Goal: Task Accomplishment & Management: Use online tool/utility

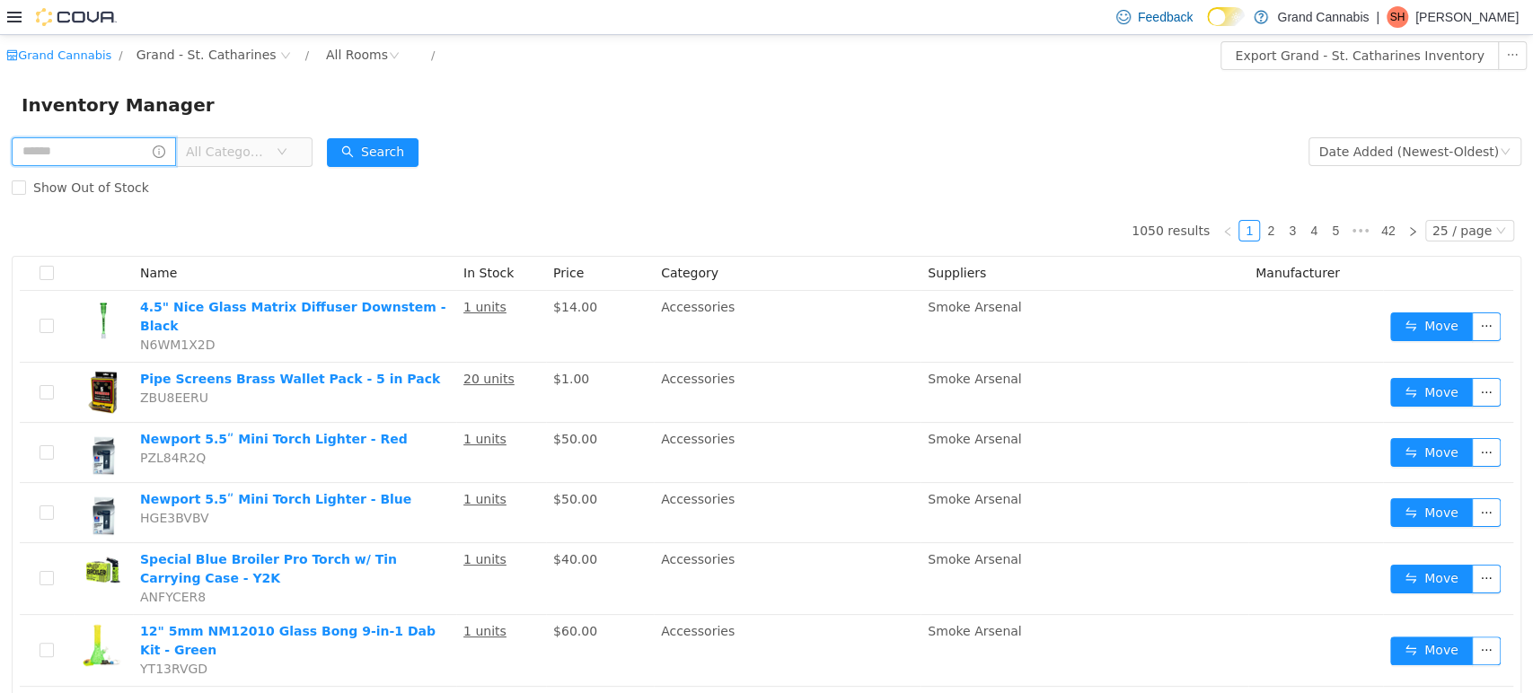
click at [57, 155] on input "text" at bounding box center [94, 151] width 164 height 29
type input "*****"
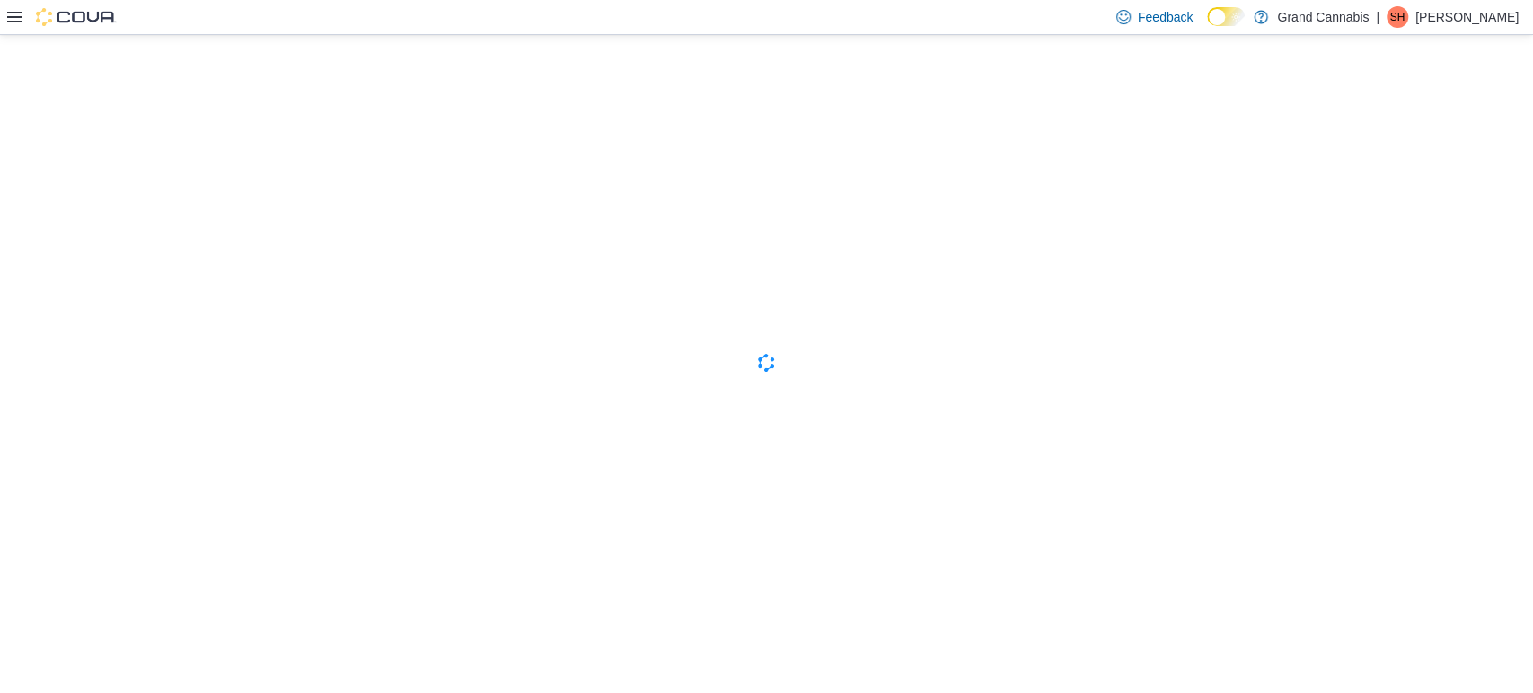
click at [9, 14] on icon at bounding box center [14, 17] width 14 height 14
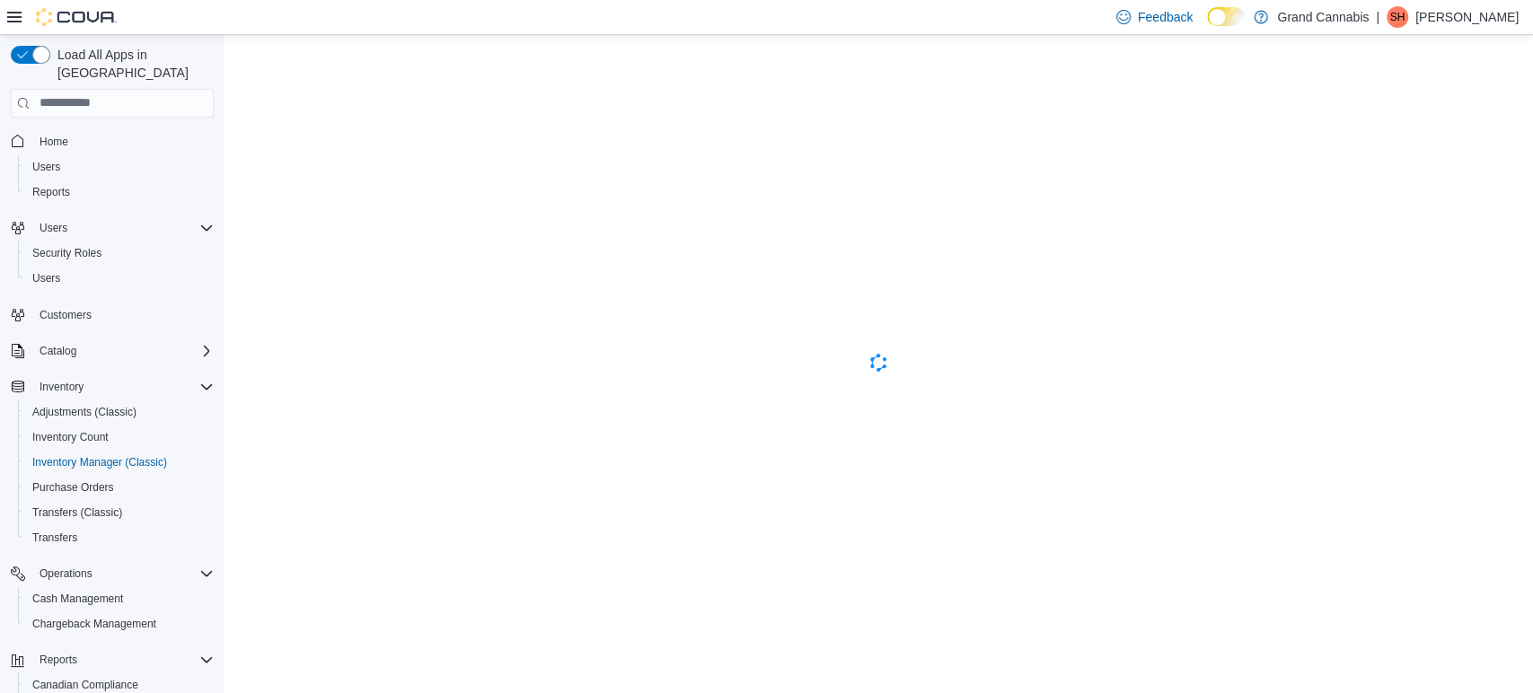
click at [11, 13] on icon at bounding box center [14, 17] width 14 height 14
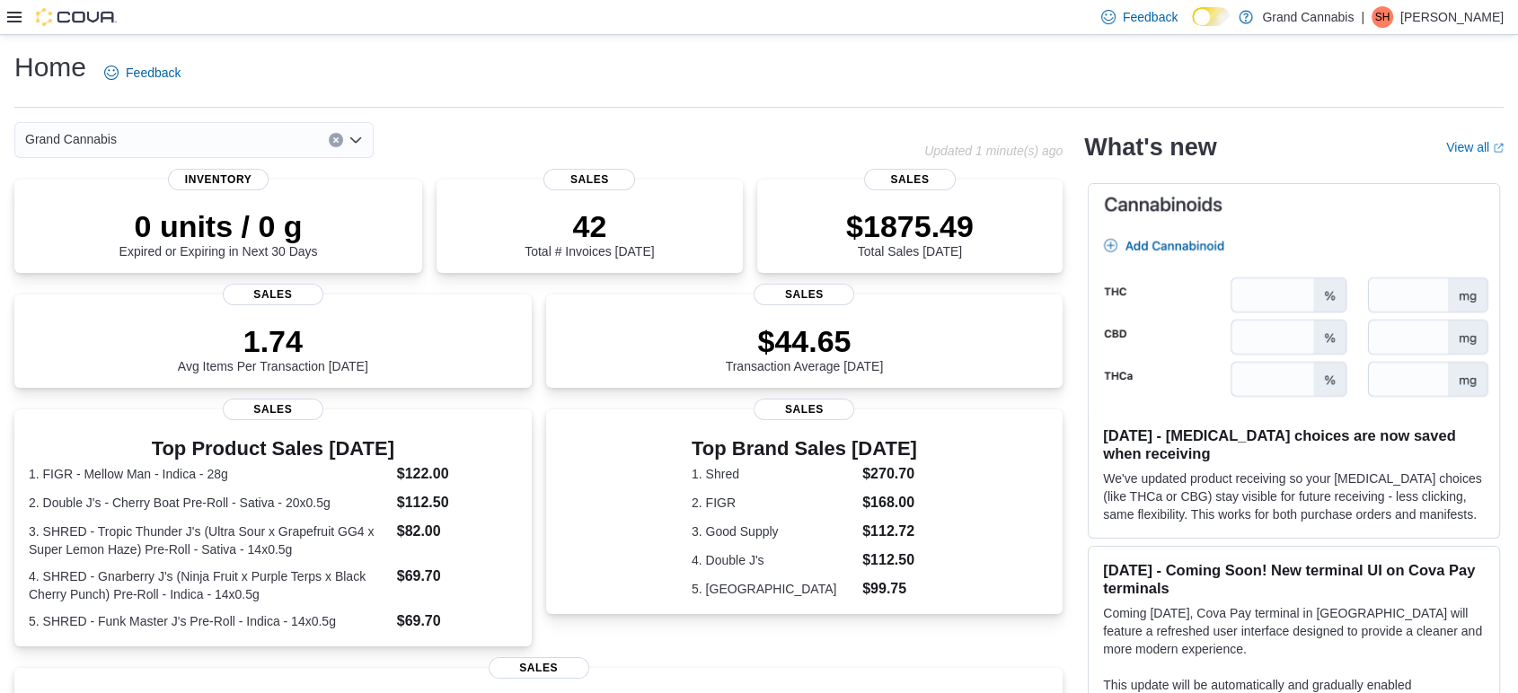
click at [22, 18] on div at bounding box center [62, 17] width 110 height 18
click at [14, 18] on icon at bounding box center [14, 17] width 14 height 14
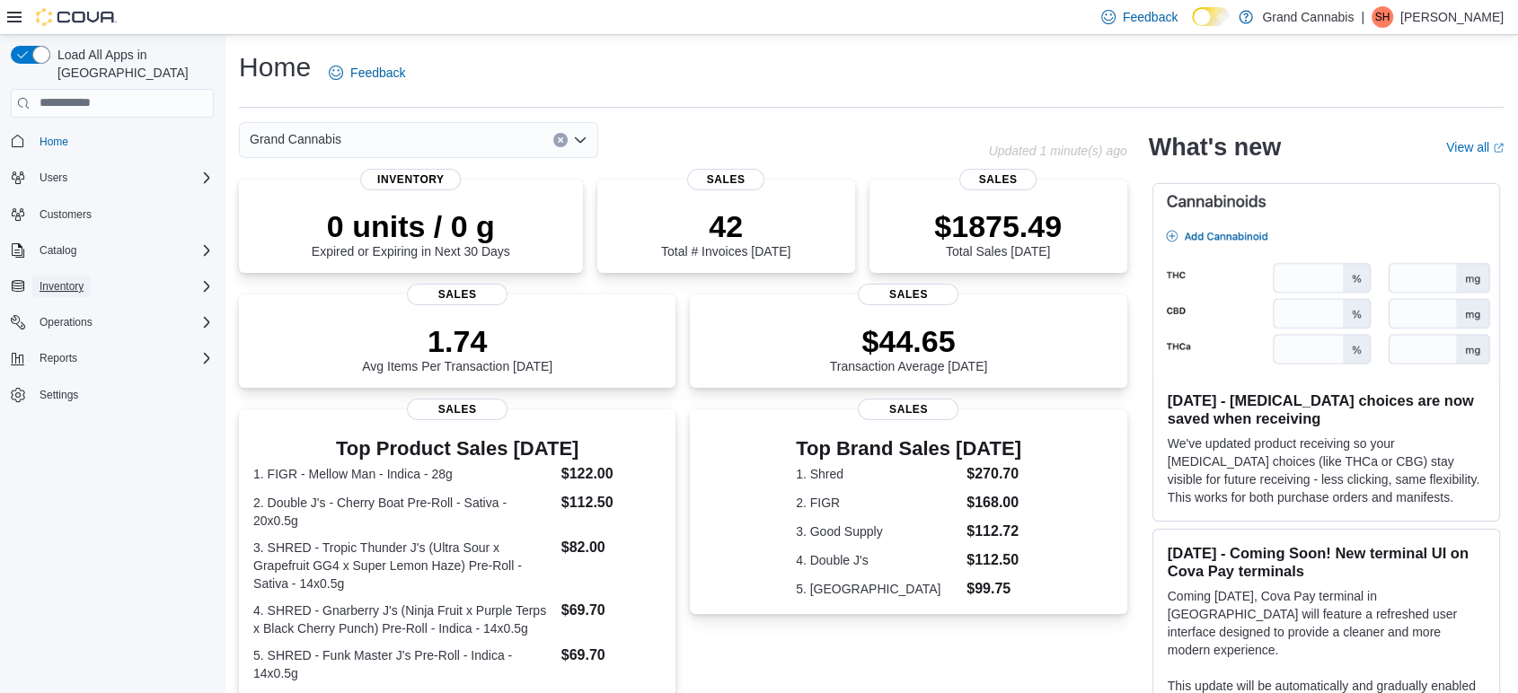
click at [69, 279] on span "Inventory" at bounding box center [62, 286] width 44 height 14
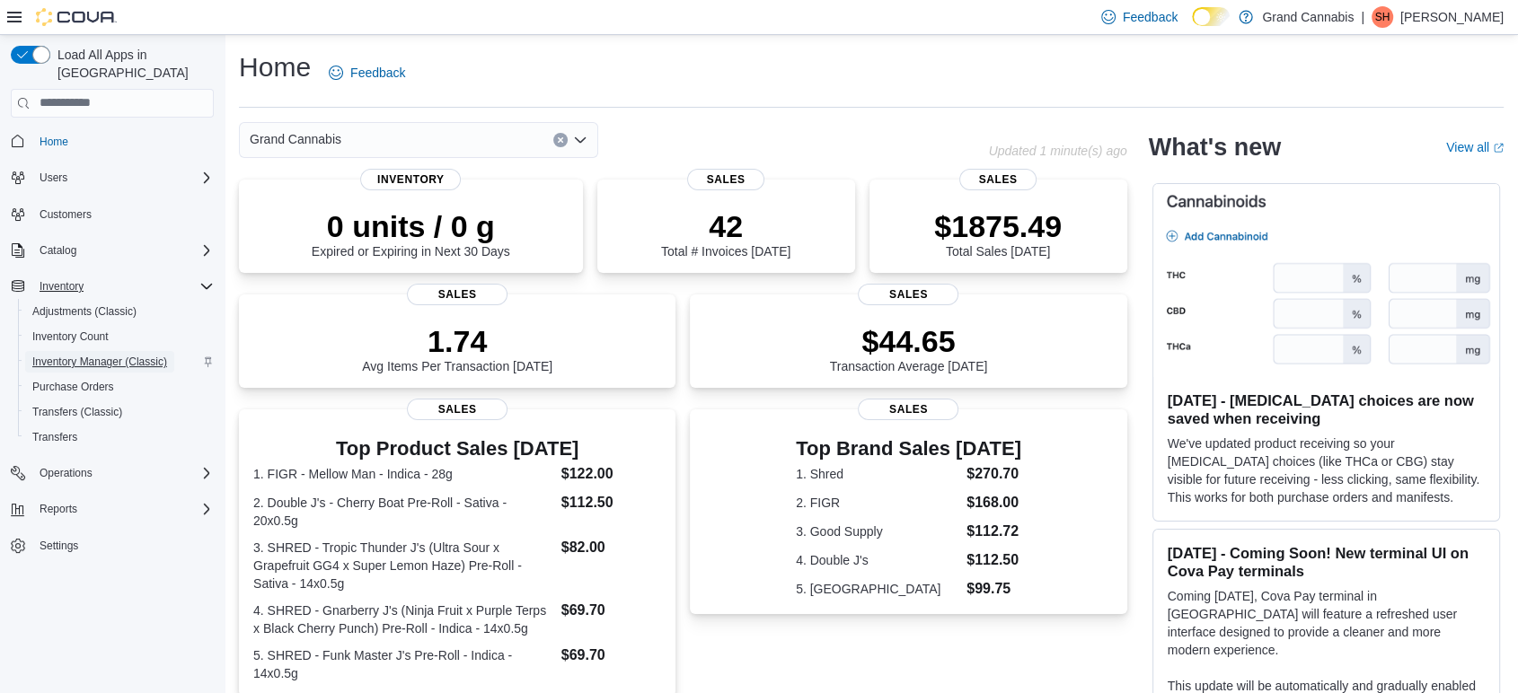
click at [139, 355] on span "Inventory Manager (Classic)" at bounding box center [99, 362] width 135 height 14
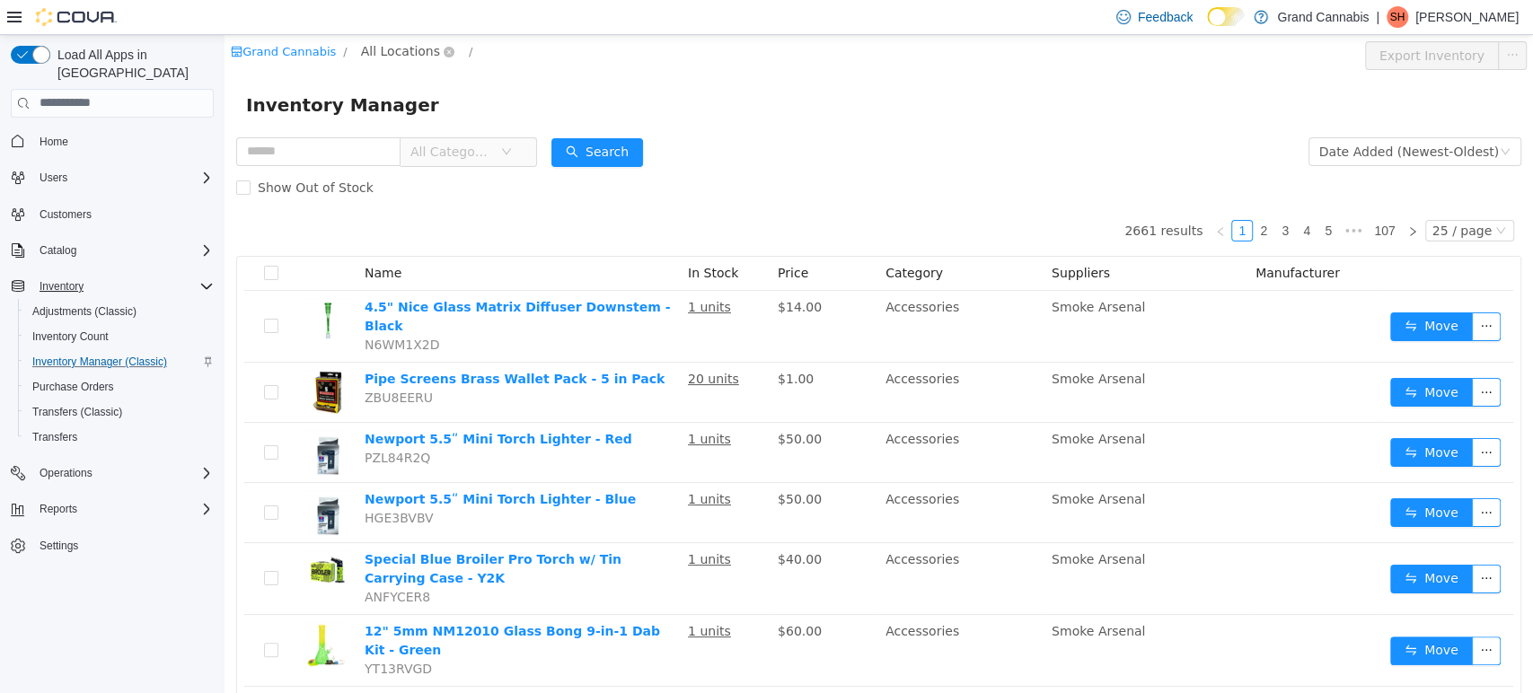
click at [363, 46] on span "All Locations" at bounding box center [400, 50] width 79 height 20
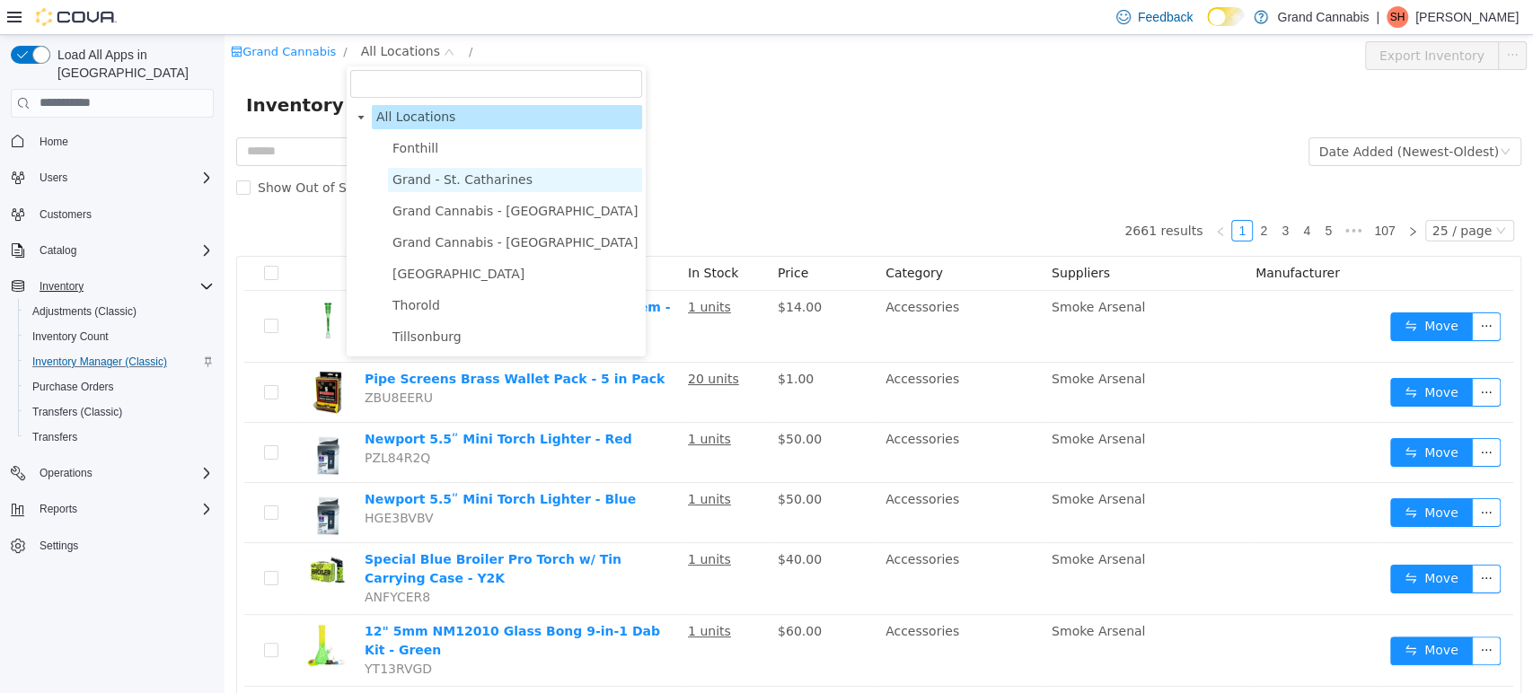
click at [478, 181] on span "Grand - St. Catharines" at bounding box center [462, 179] width 140 height 14
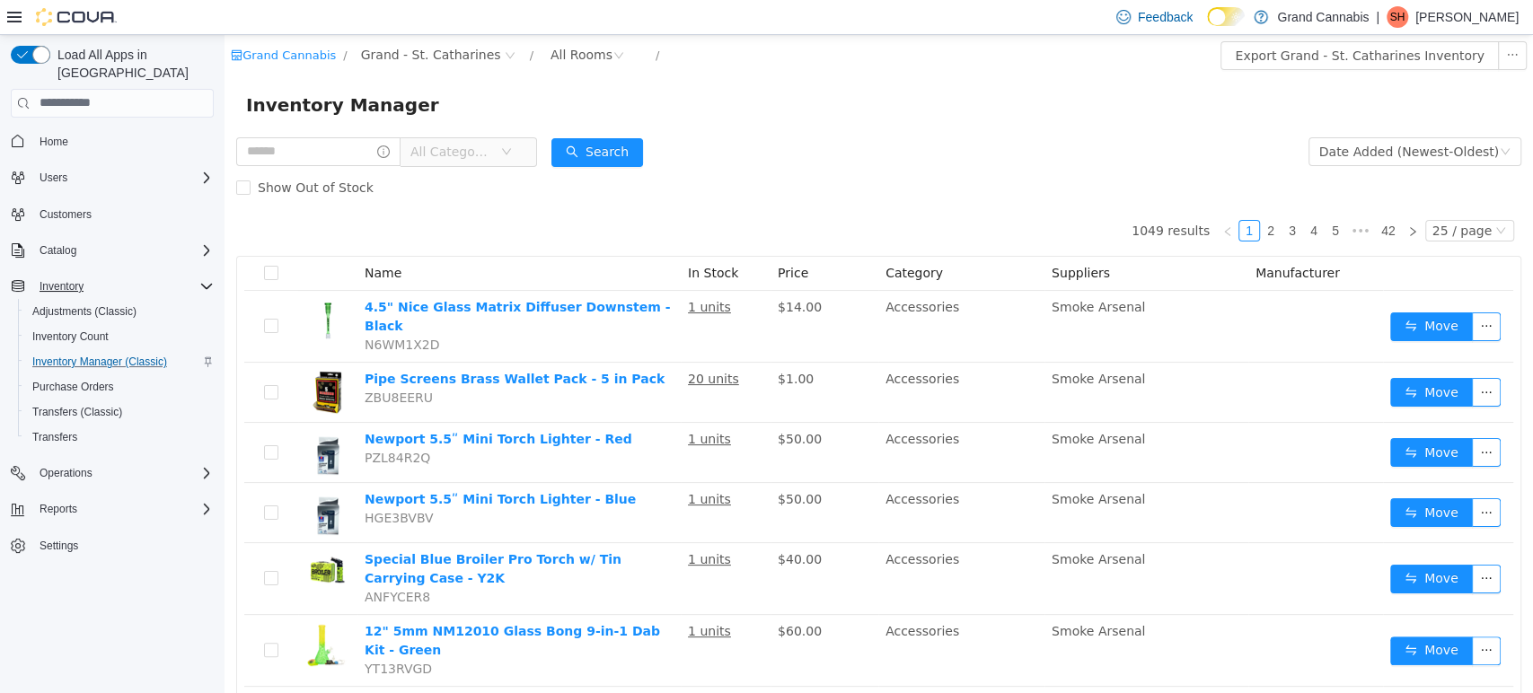
click at [934, 143] on form "All Categories Date Added (Newest-Oldest) Search Show Out of Stock" at bounding box center [878, 169] width 1285 height 72
click at [339, 145] on input "text" at bounding box center [318, 151] width 164 height 29
click at [921, 161] on form "All Categories Date Added (Newest-Oldest) Search Show Out of Stock" at bounding box center [878, 169] width 1285 height 72
click at [378, 149] on input "text" at bounding box center [318, 151] width 164 height 29
type input "*****"
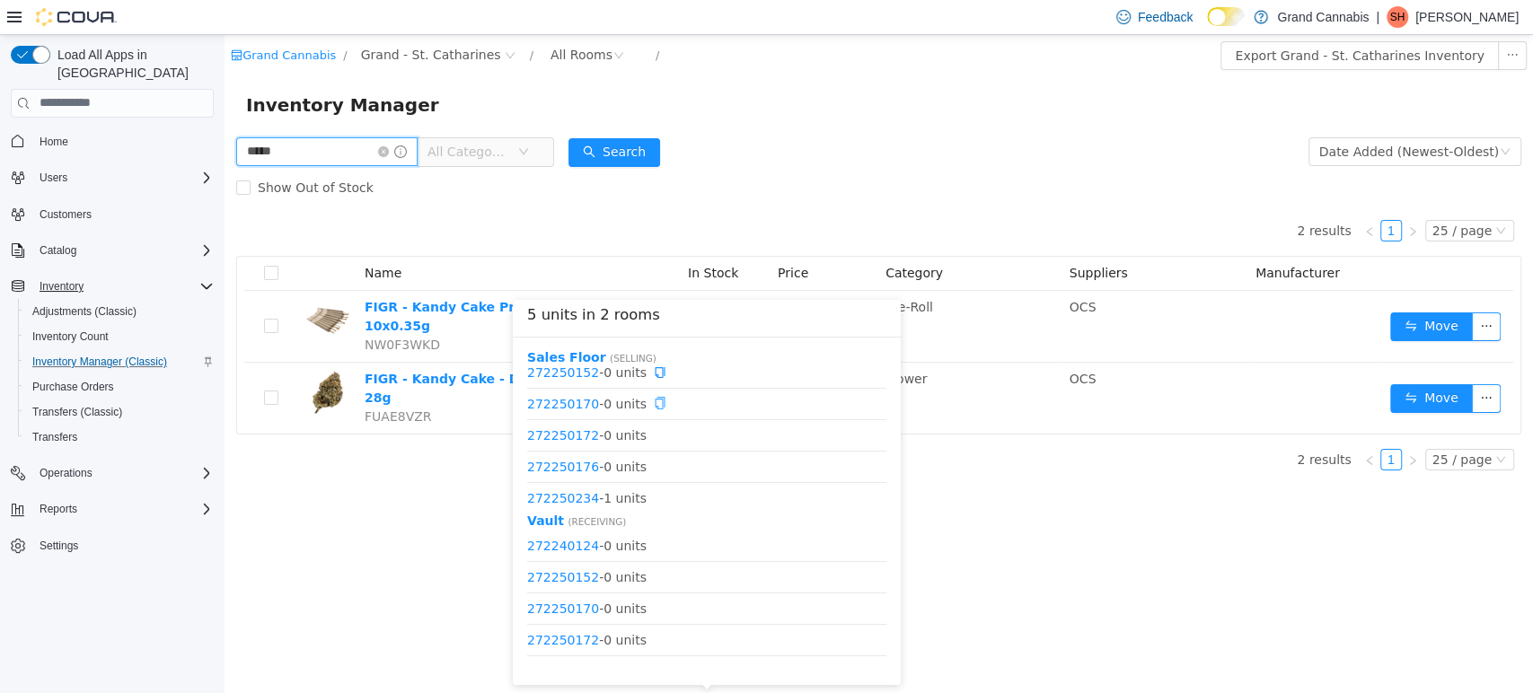
scroll to position [53, 0]
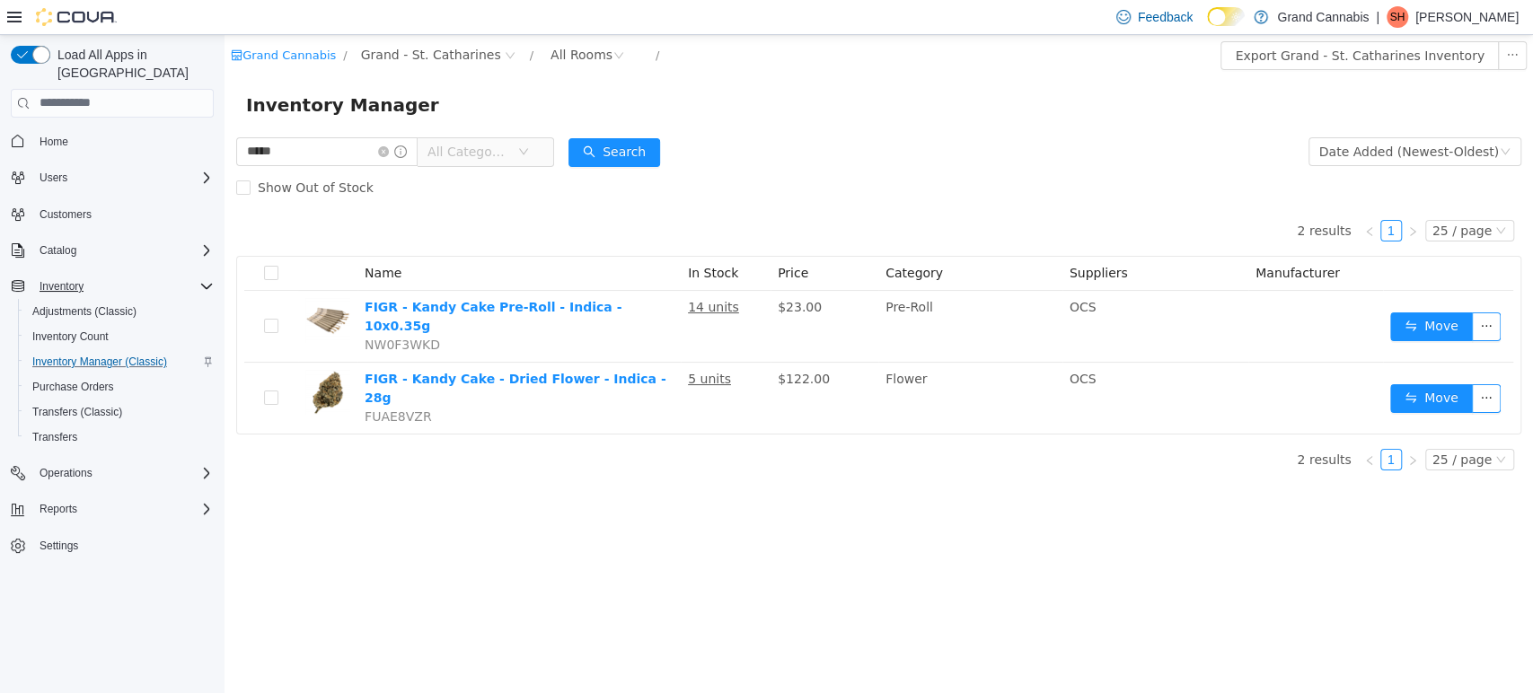
click at [207, 279] on icon "Complex example" at bounding box center [206, 286] width 14 height 14
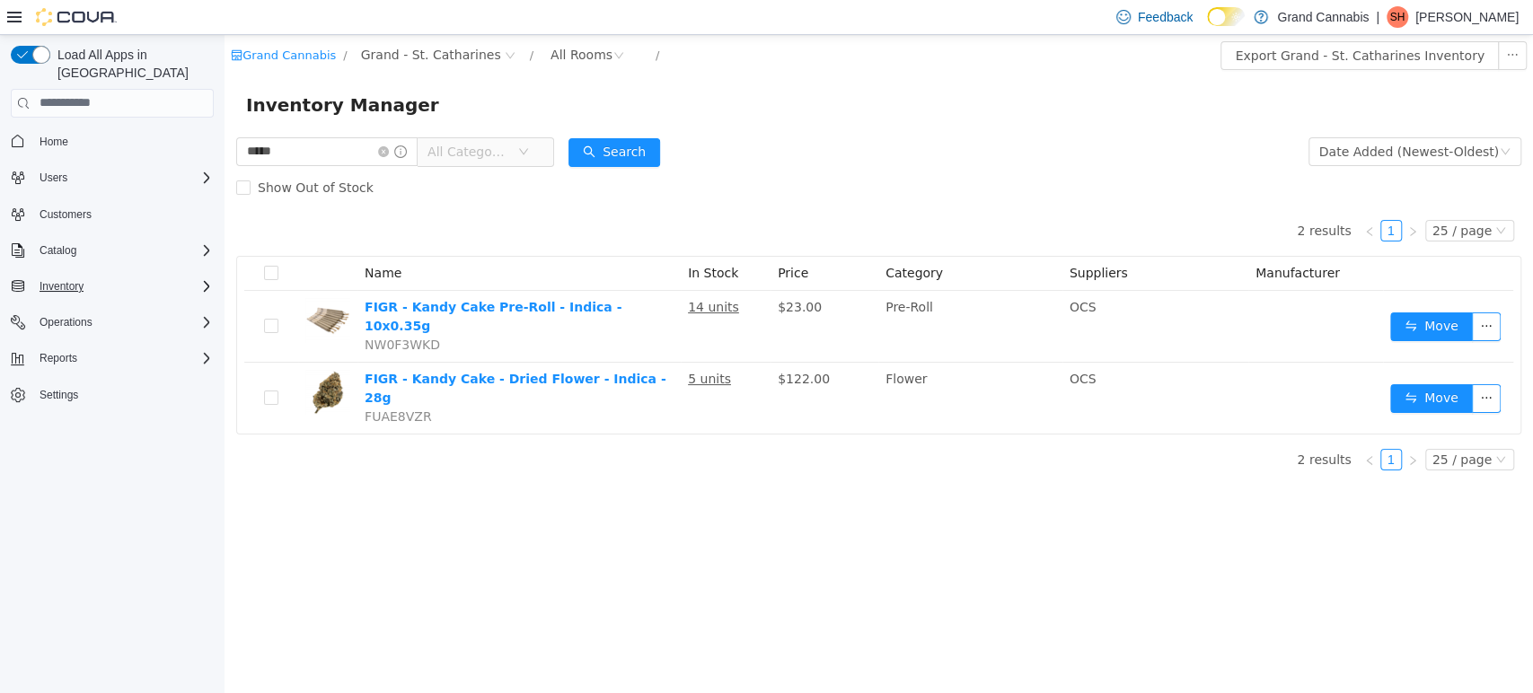
click at [207, 281] on icon "Complex example" at bounding box center [206, 286] width 5 height 11
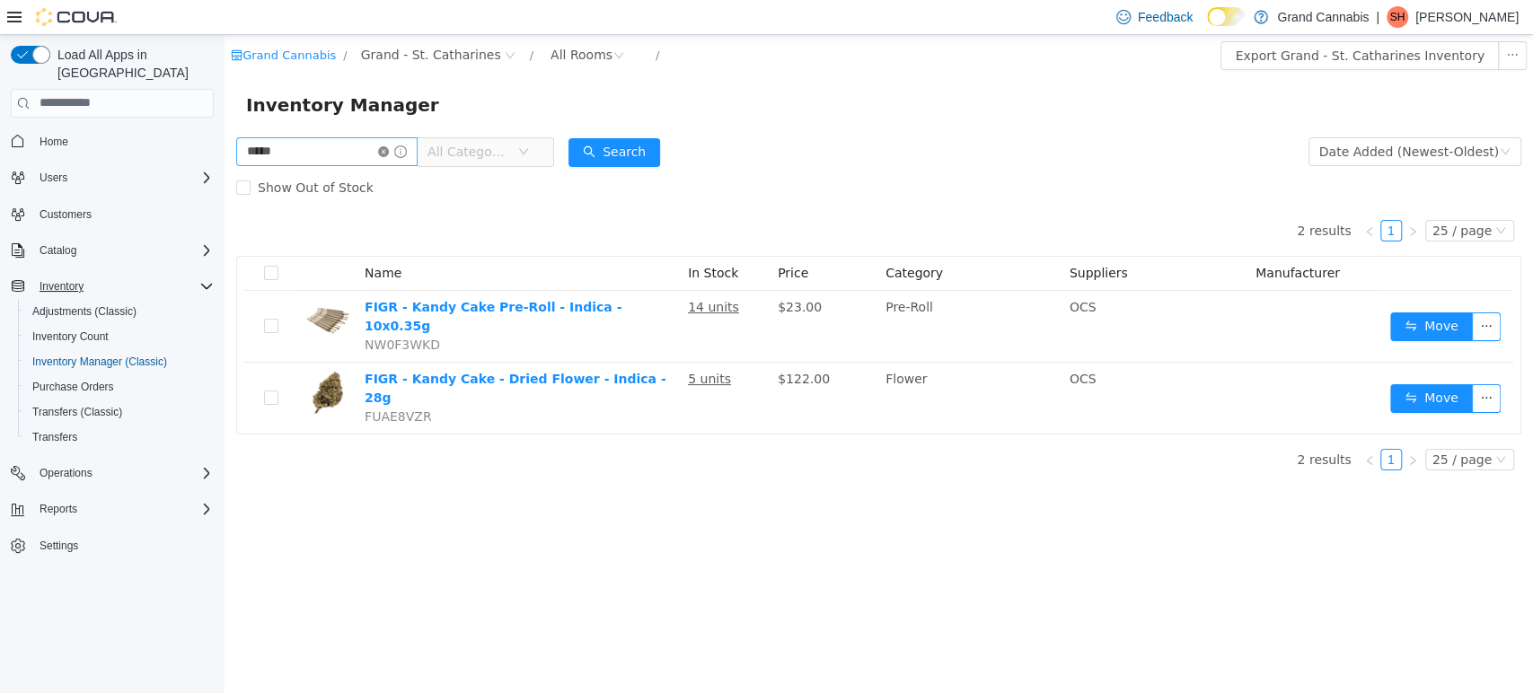
click at [389, 151] on icon "icon: close-circle" at bounding box center [383, 150] width 11 height 11
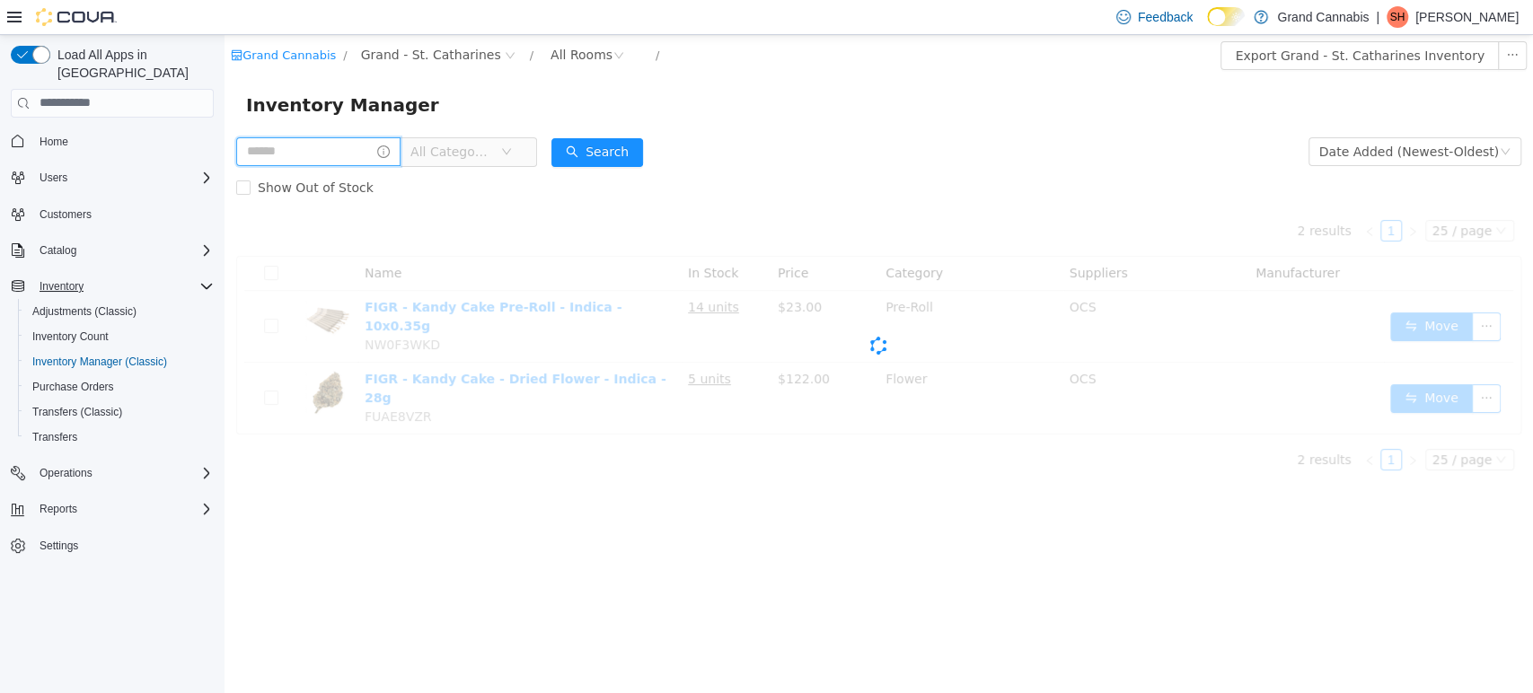
click at [360, 151] on input "text" at bounding box center [318, 151] width 164 height 29
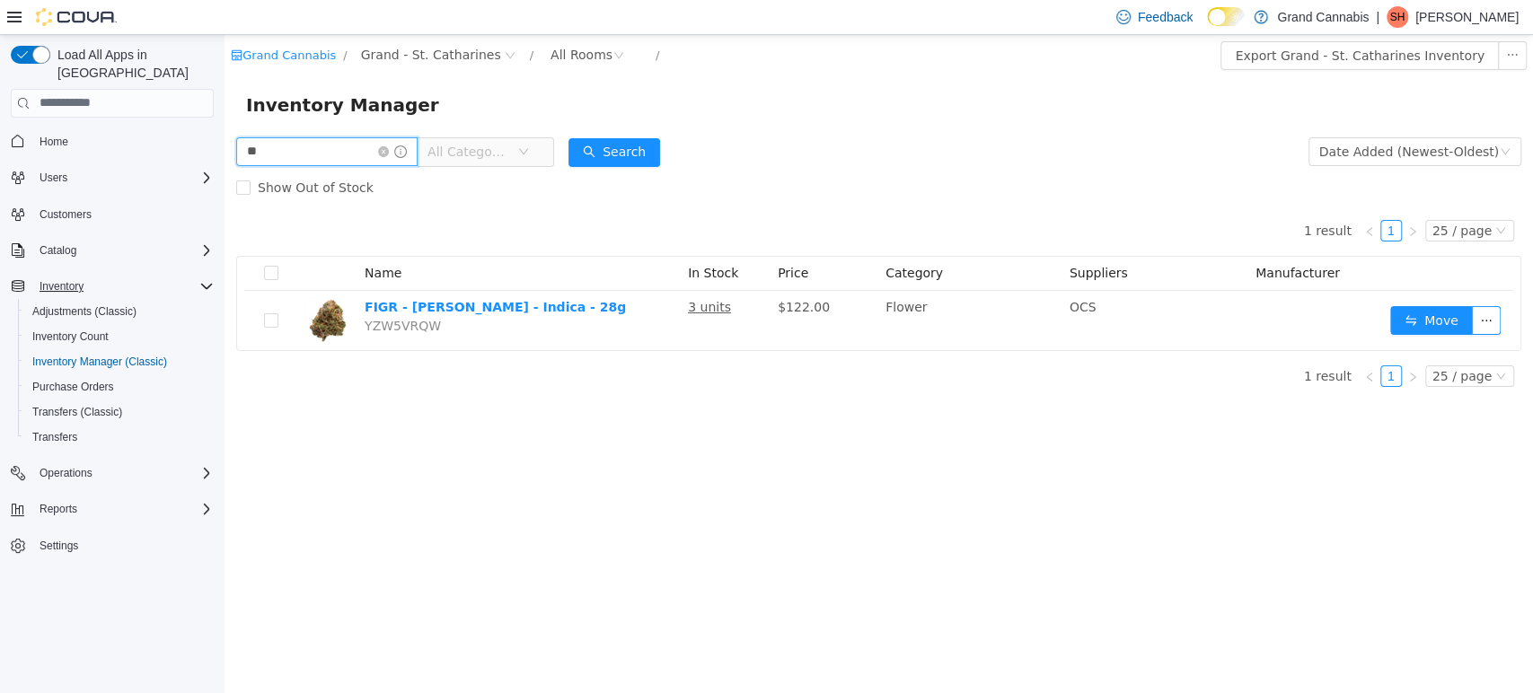
type input "*"
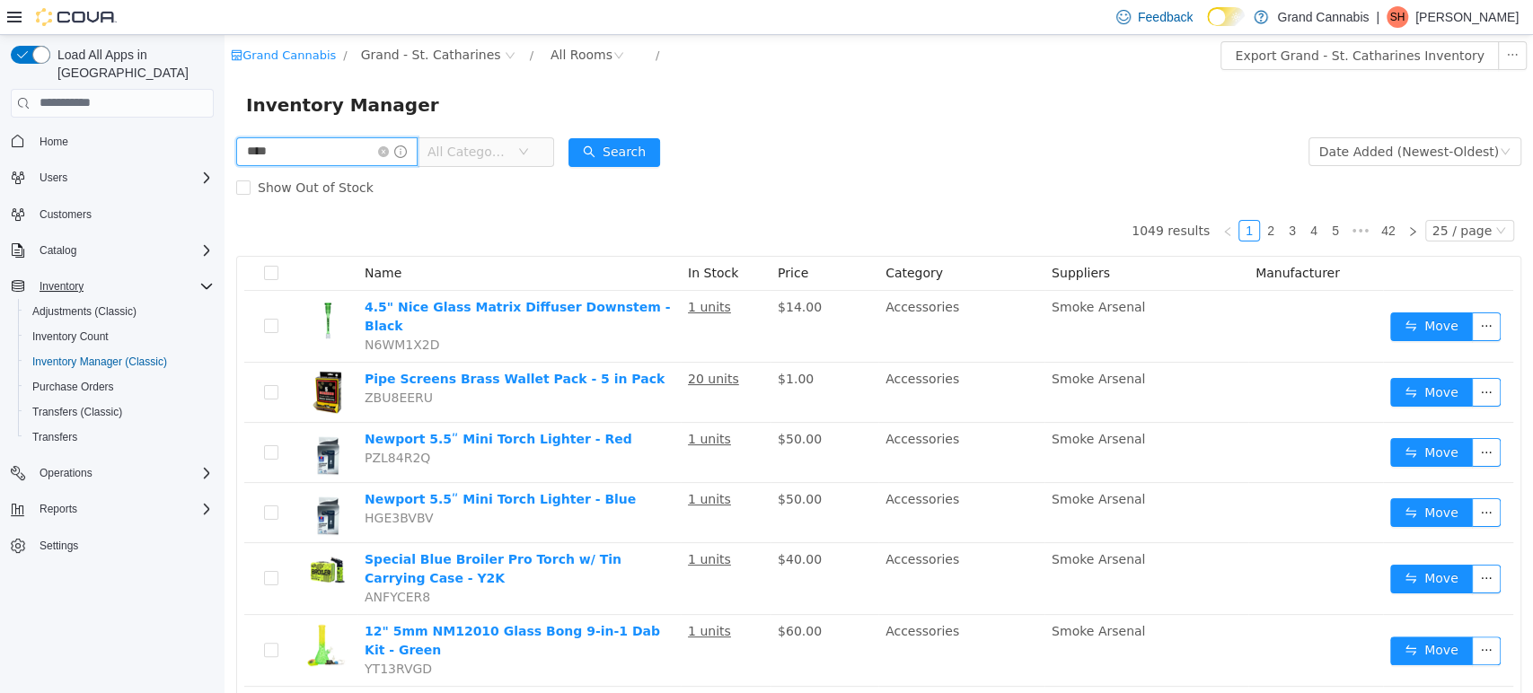
type input "****"
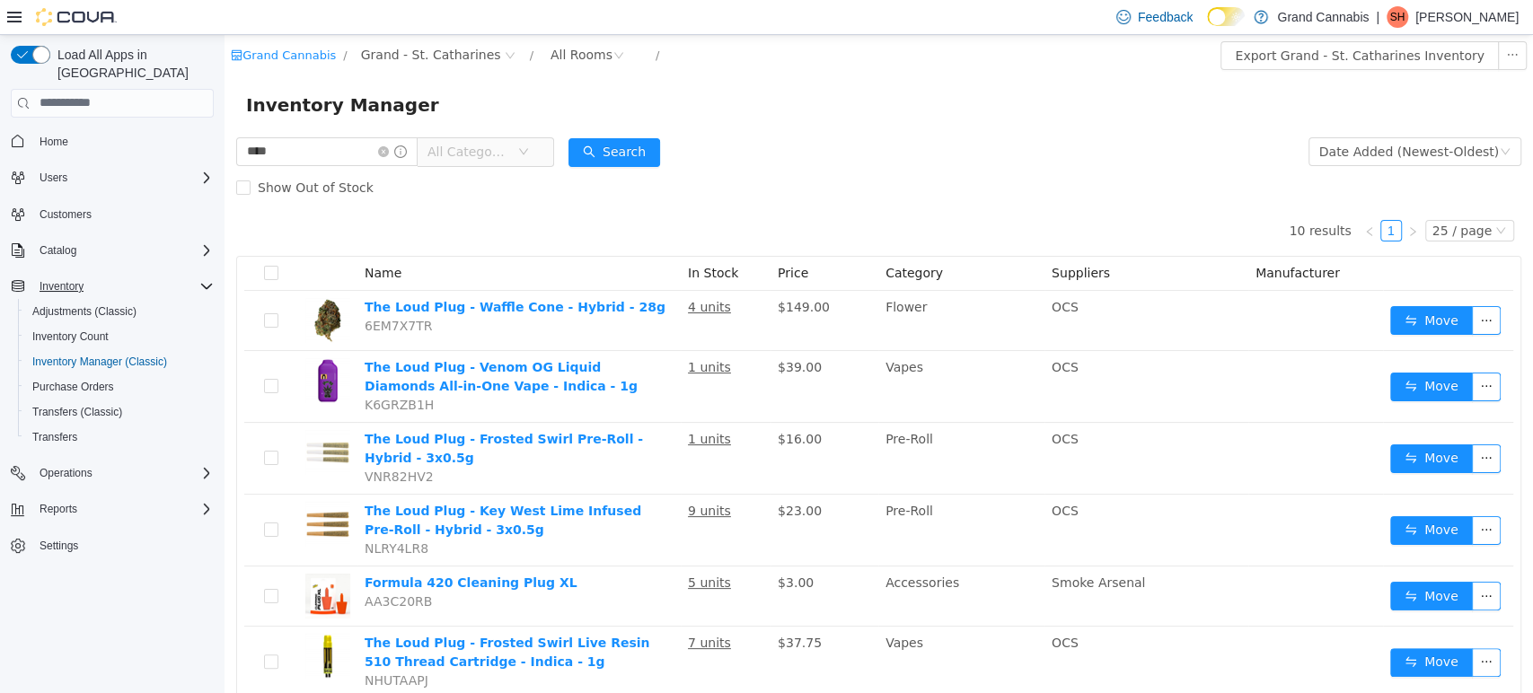
click at [489, 154] on span "All Categories" at bounding box center [469, 151] width 82 height 18
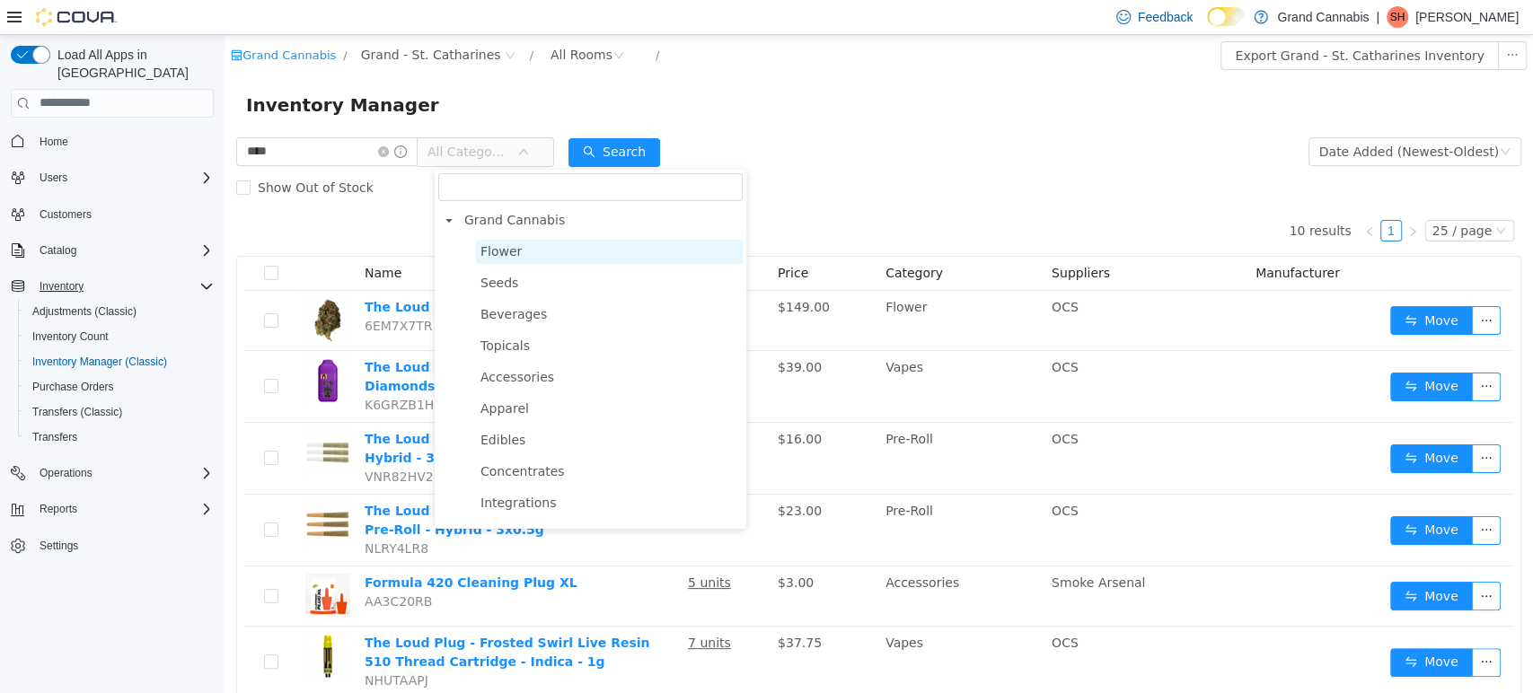
click at [508, 251] on span "Flower" at bounding box center [501, 250] width 41 height 14
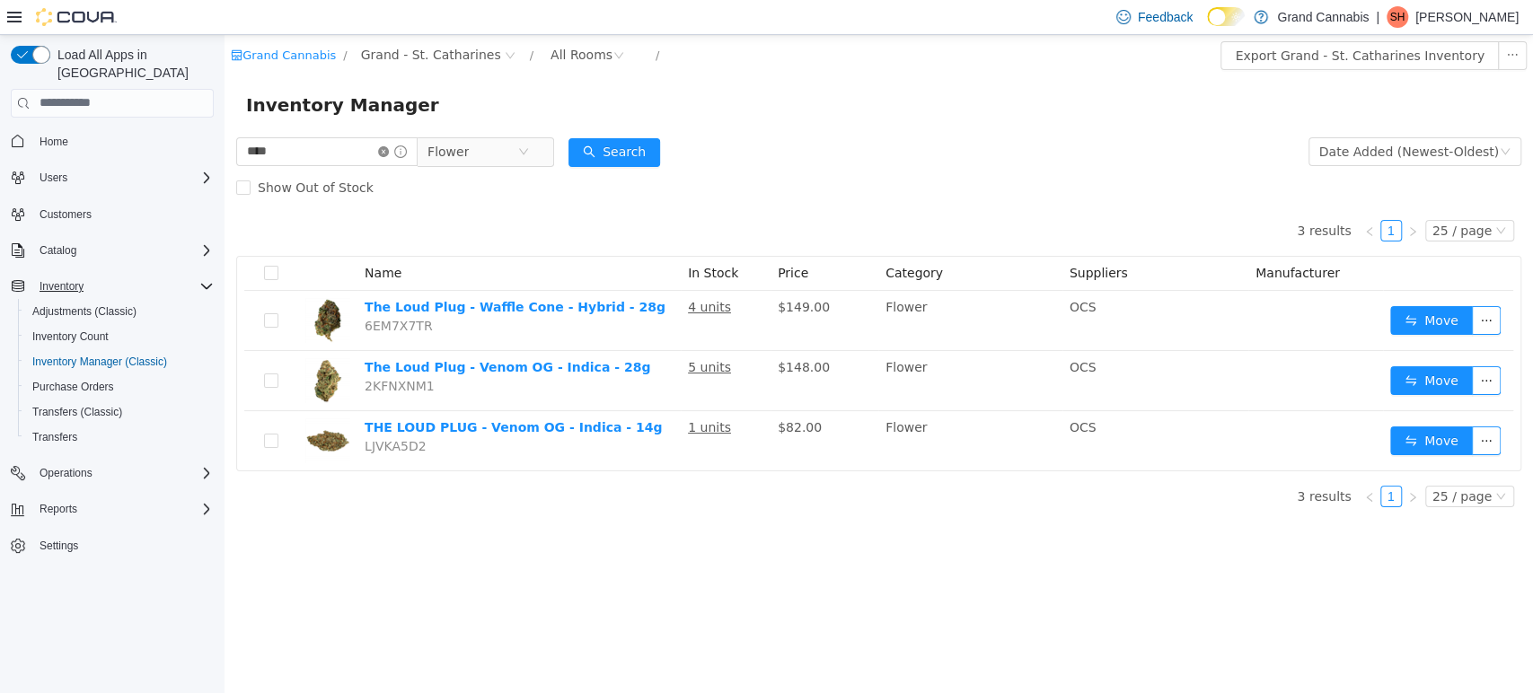
click at [389, 154] on icon "icon: close-circle" at bounding box center [383, 150] width 11 height 11
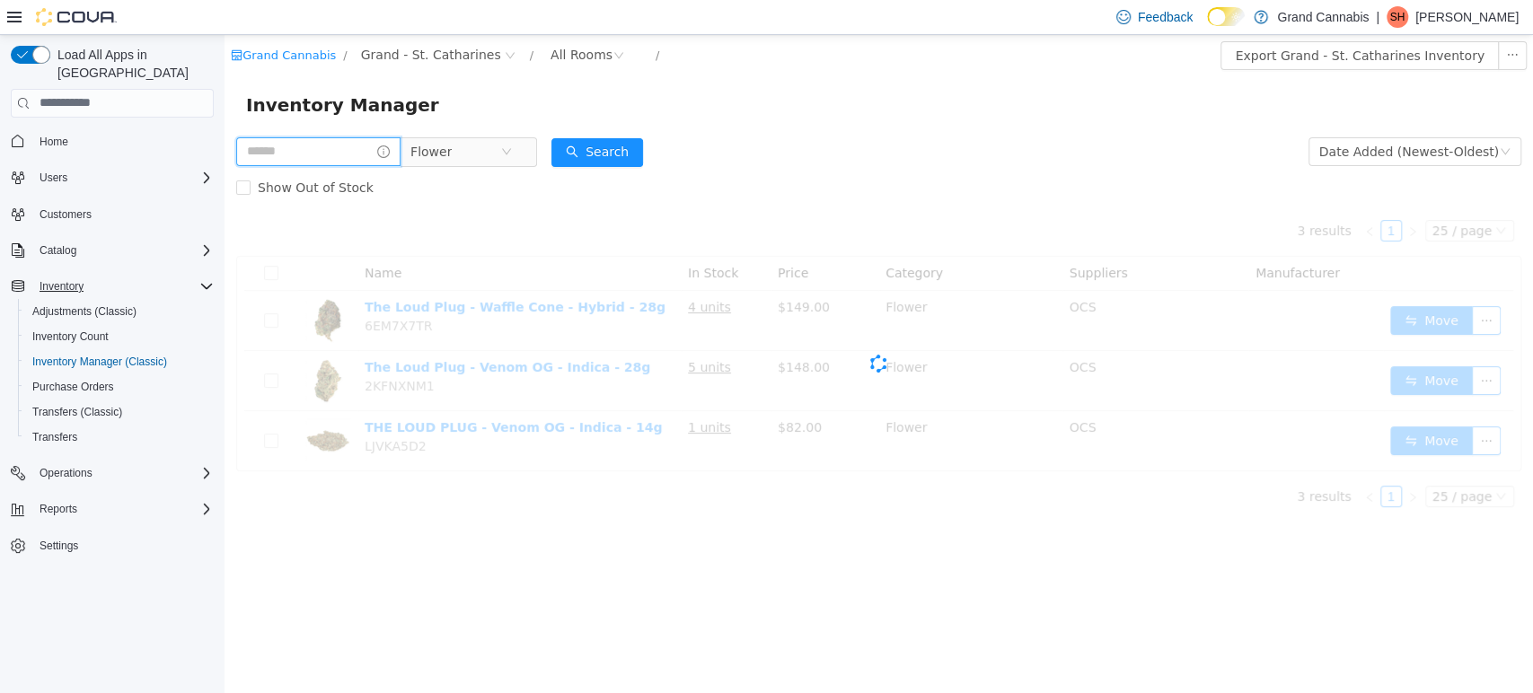
click at [364, 154] on input "text" at bounding box center [318, 151] width 164 height 29
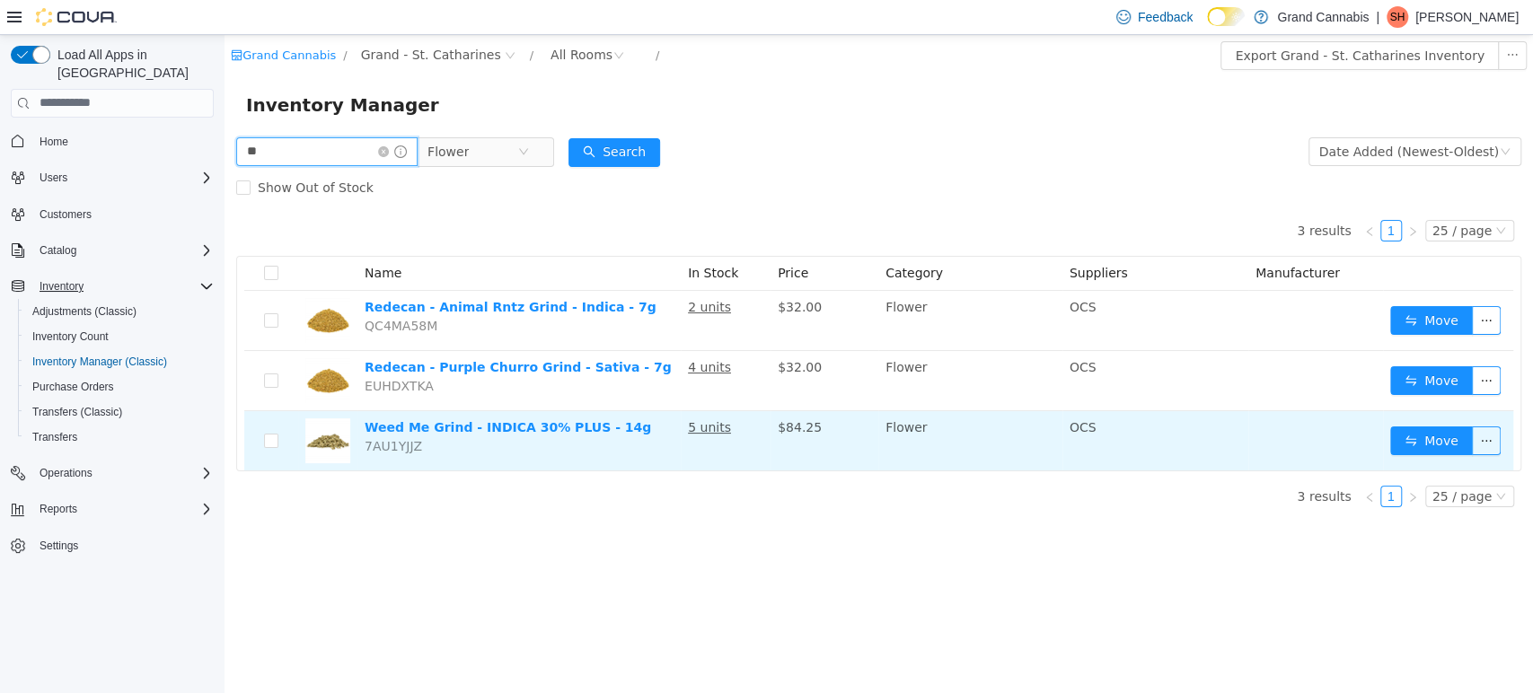
type input "*"
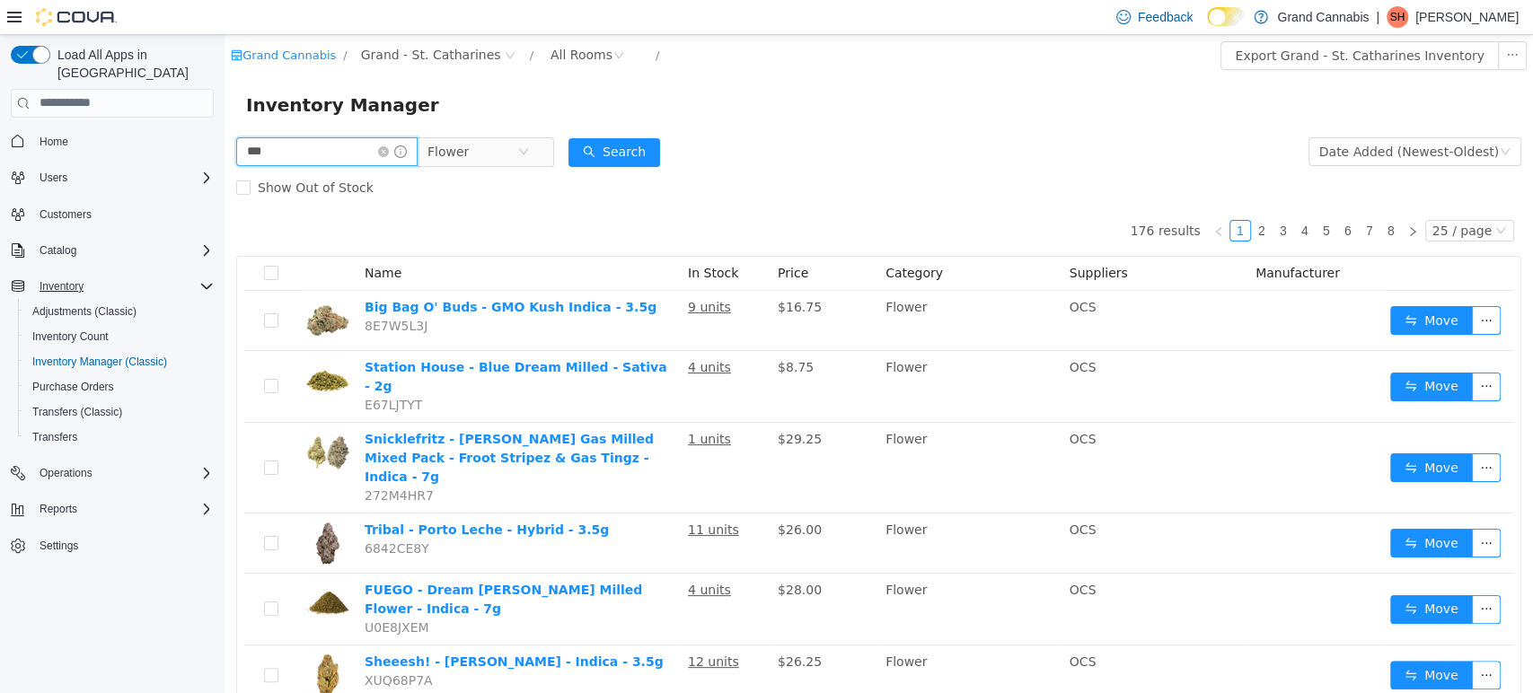
type input "***"
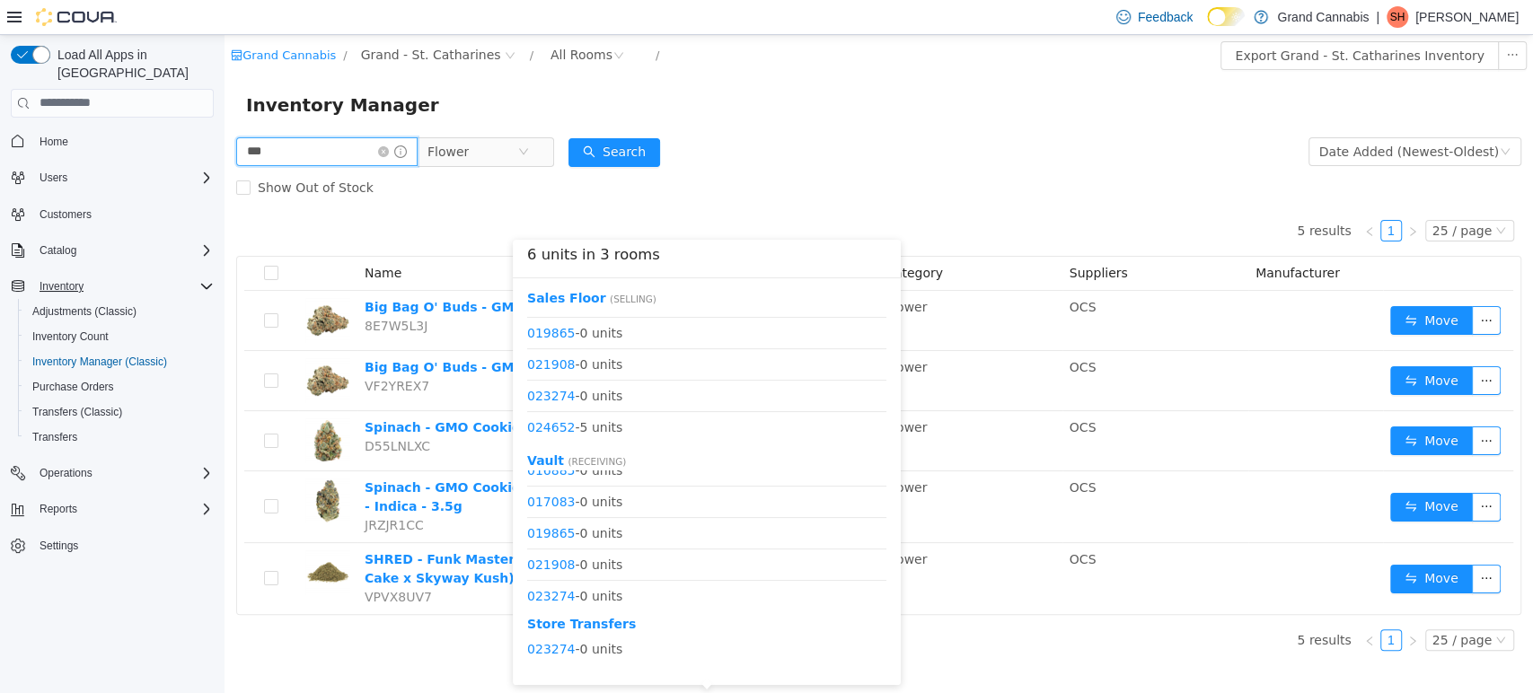
scroll to position [431, 0]
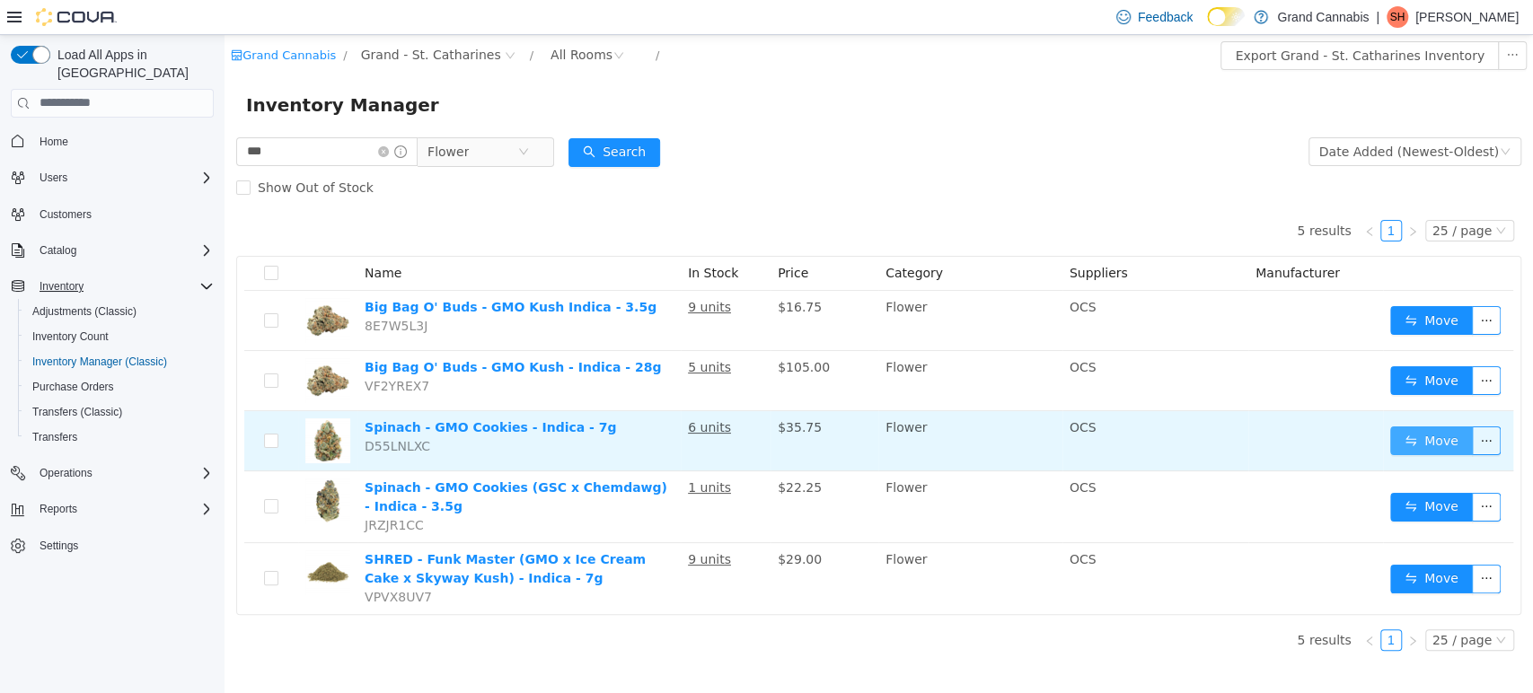
click at [1412, 432] on button "Move" at bounding box center [1431, 440] width 83 height 29
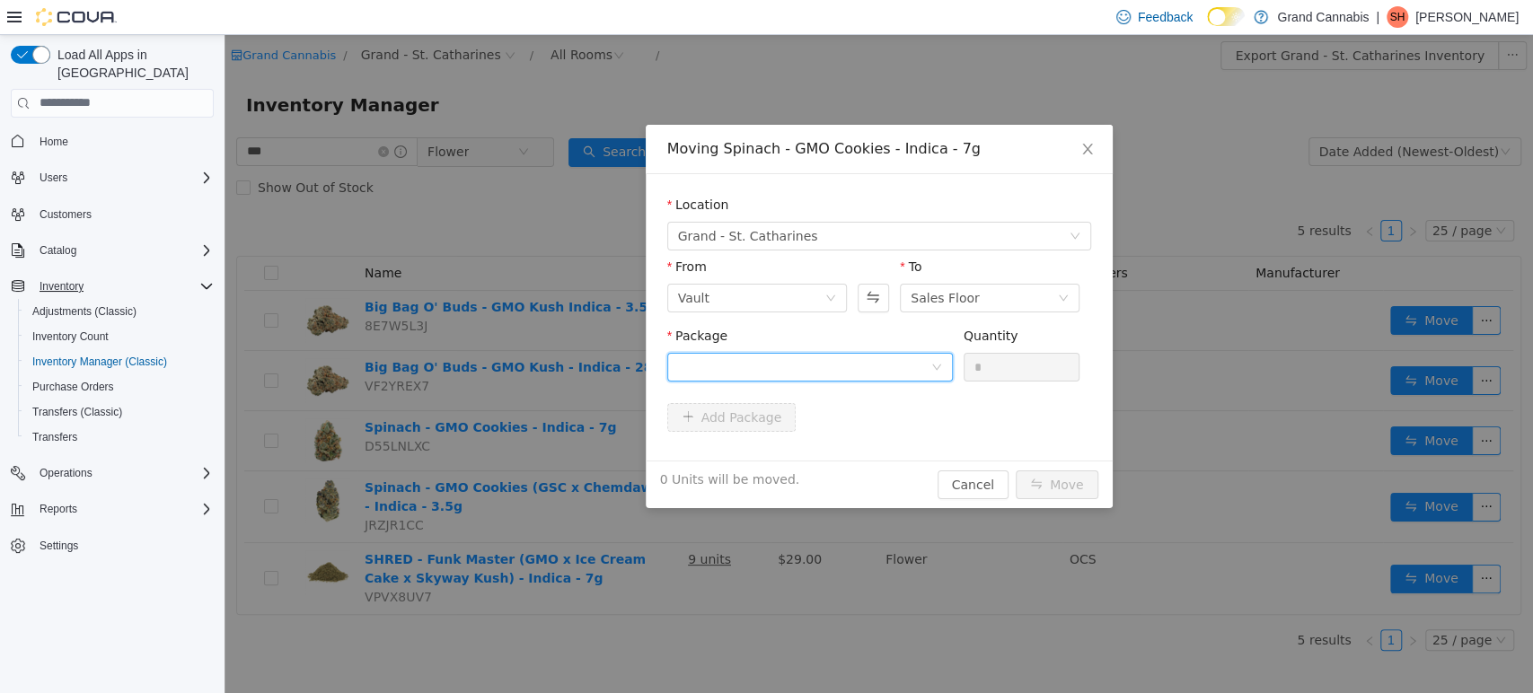
click at [728, 362] on div at bounding box center [804, 366] width 252 height 27
click at [772, 424] on li "024652 Quantity : 1 Unit" at bounding box center [809, 441] width 286 height 48
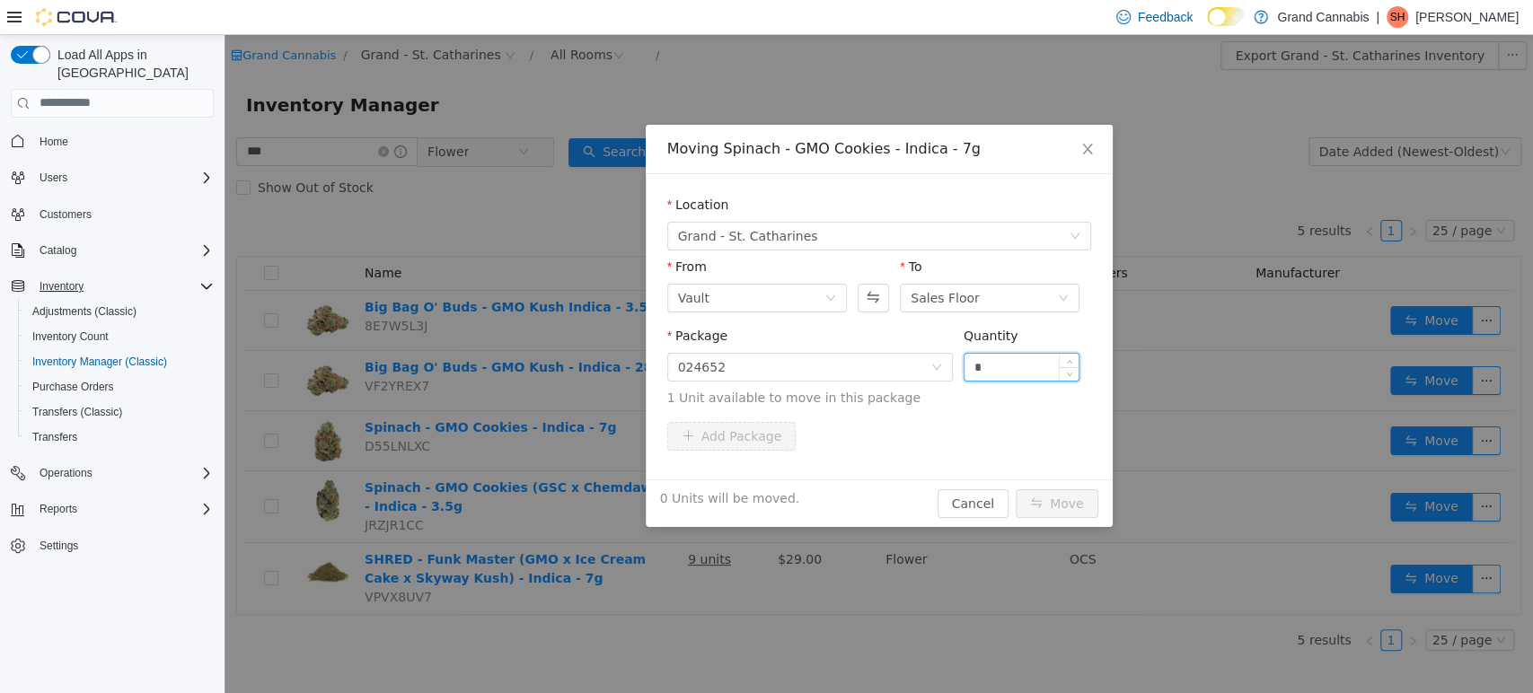
click at [1002, 371] on input "*" at bounding box center [1022, 366] width 115 height 27
type input "**"
click at [1016, 489] on button "Move" at bounding box center [1057, 503] width 83 height 29
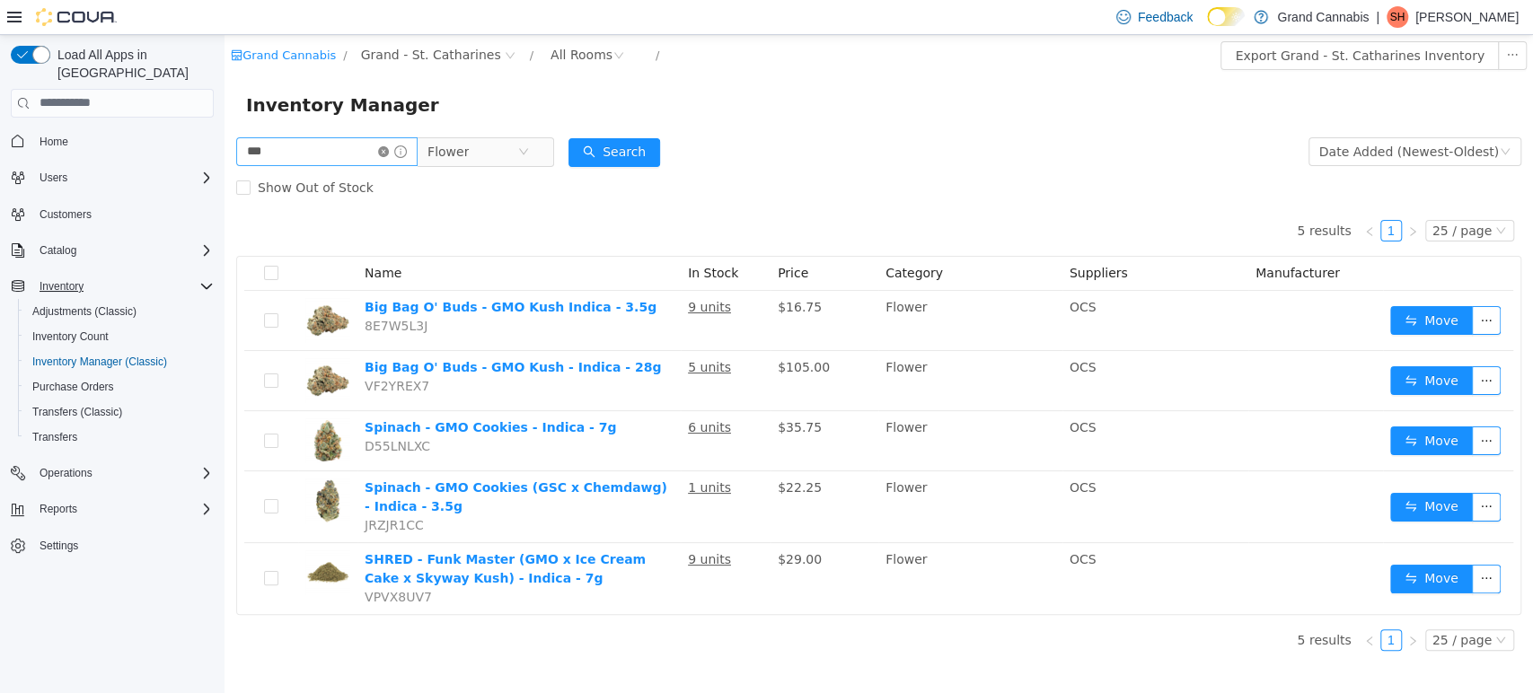
click at [389, 150] on icon "icon: close-circle" at bounding box center [383, 150] width 11 height 11
click at [325, 151] on input "text" at bounding box center [326, 151] width 181 height 29
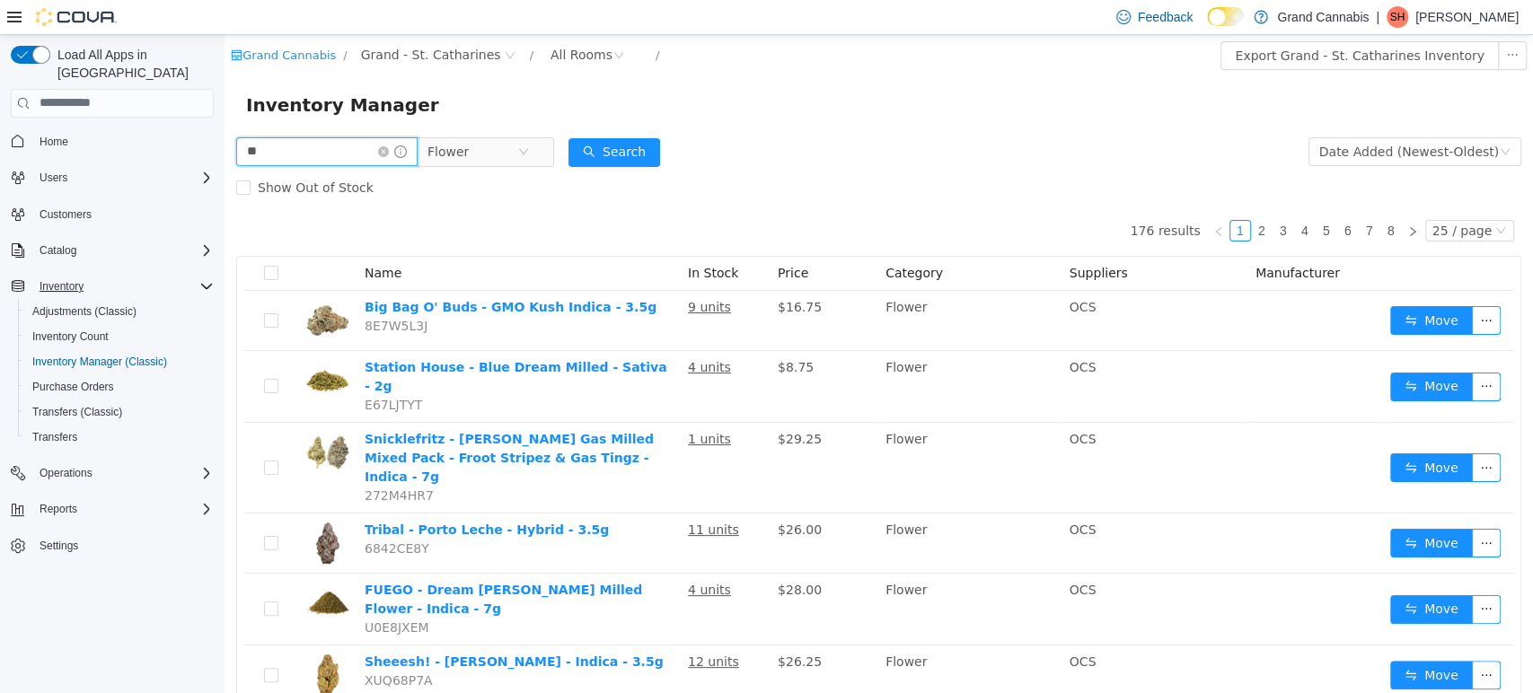
type input "**"
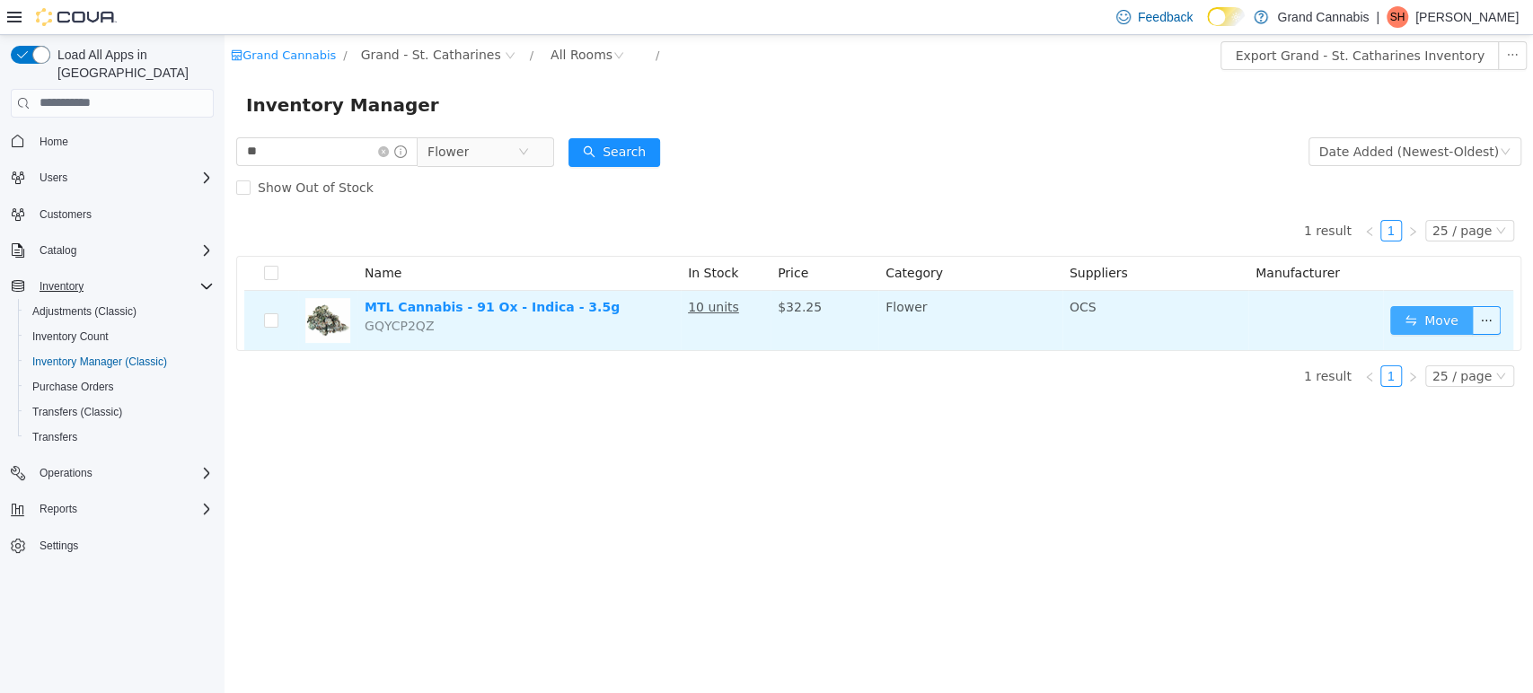
click at [1424, 325] on button "Move" at bounding box center [1431, 319] width 83 height 29
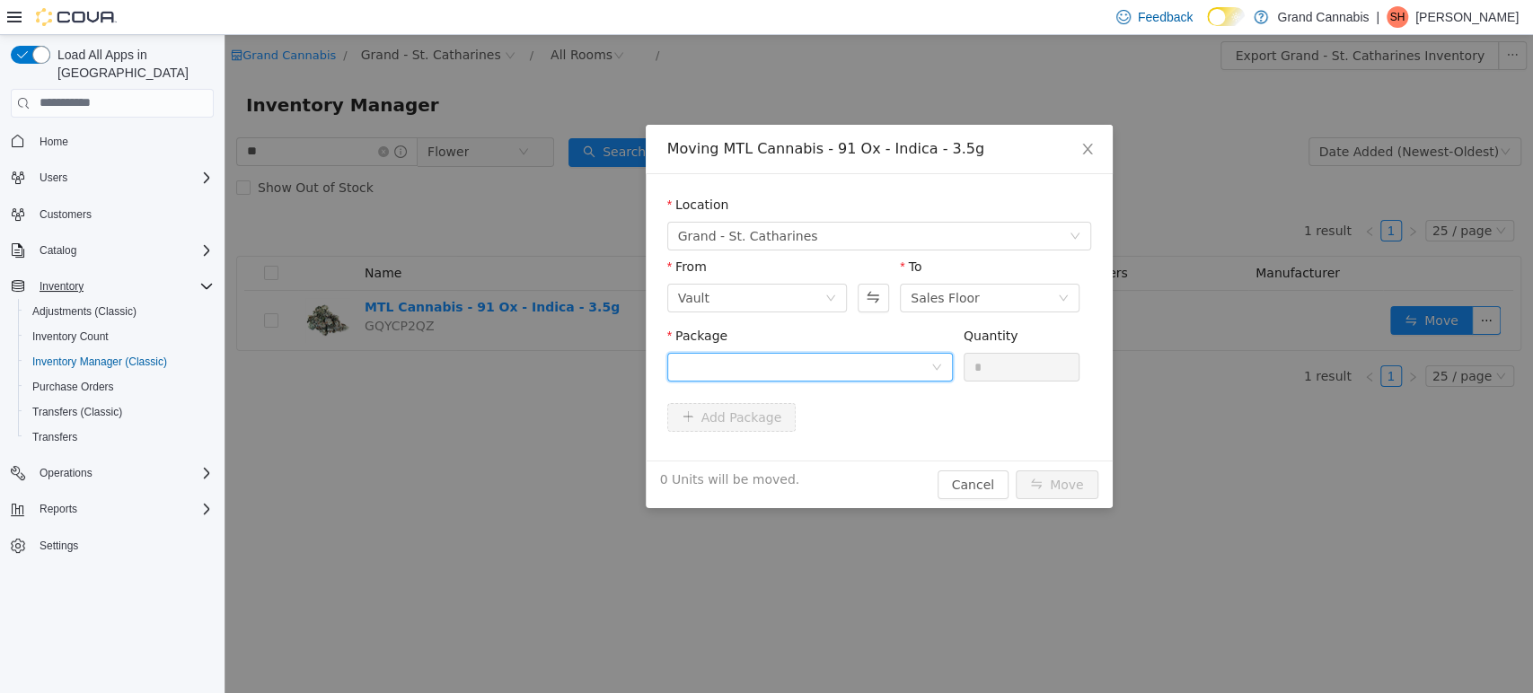
click at [762, 366] on div at bounding box center [804, 366] width 252 height 27
drag, startPoint x: 783, startPoint y: 445, endPoint x: 794, endPoint y: 435, distance: 14.6
click at [783, 443] on li "113825D0101 Quantity : 5 Units" at bounding box center [809, 441] width 286 height 48
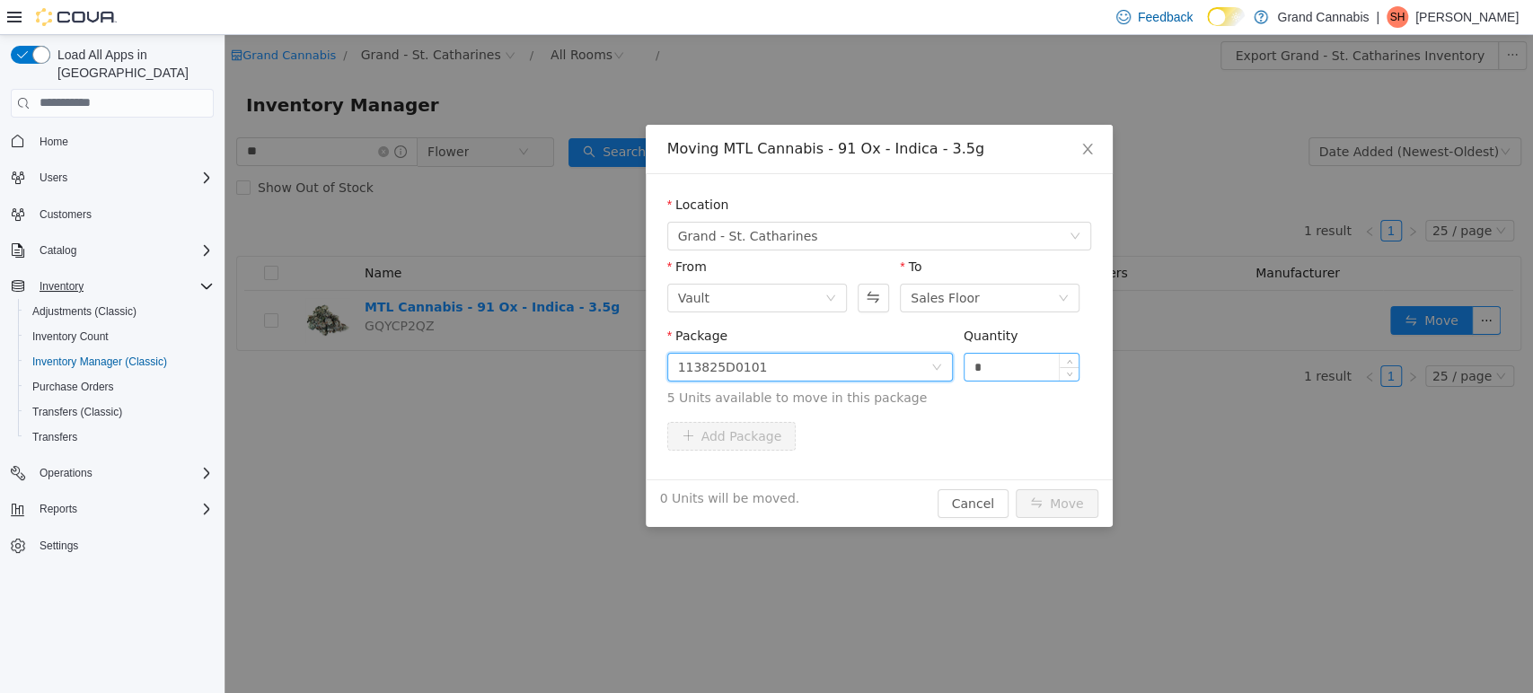
click at [1024, 366] on input "*" at bounding box center [1022, 366] width 115 height 27
type input "**"
click at [1016, 489] on button "Move" at bounding box center [1057, 503] width 83 height 29
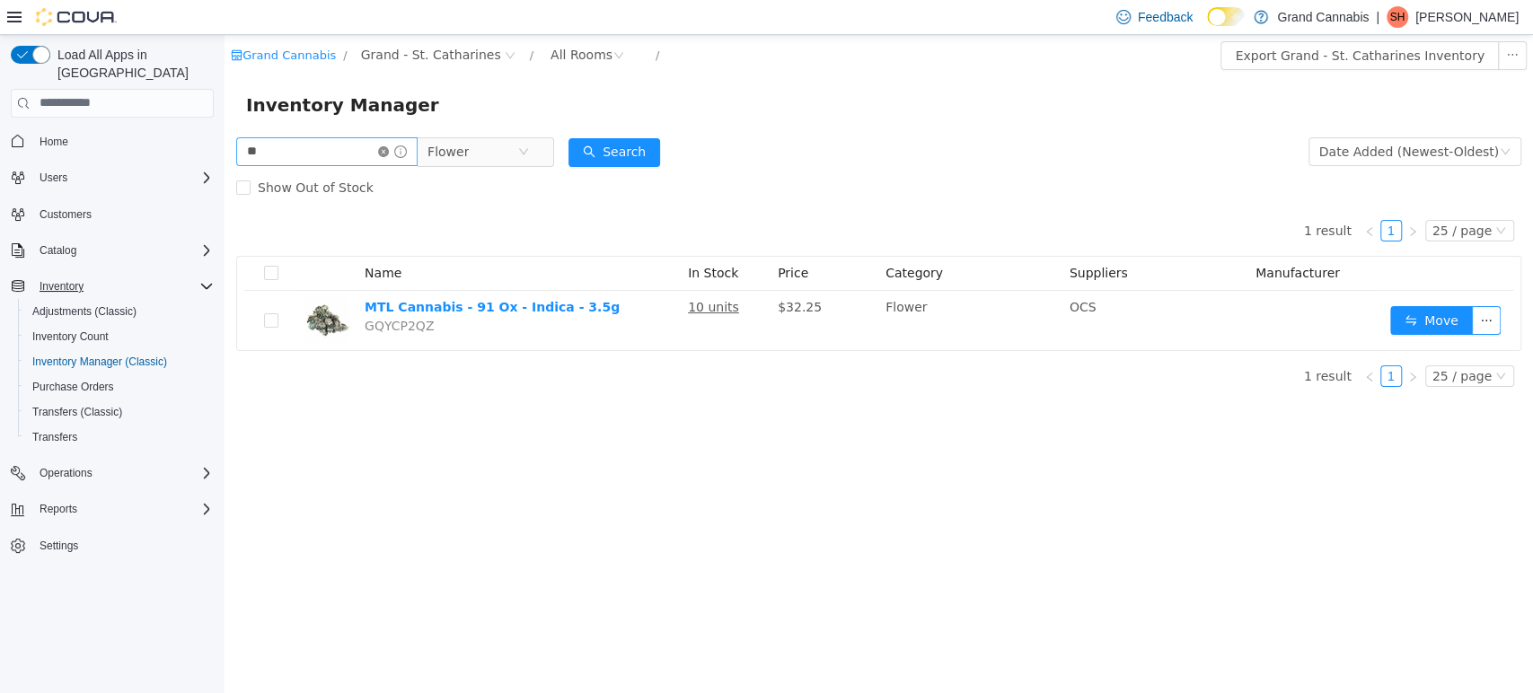
click at [389, 151] on icon "icon: close-circle" at bounding box center [383, 150] width 11 height 11
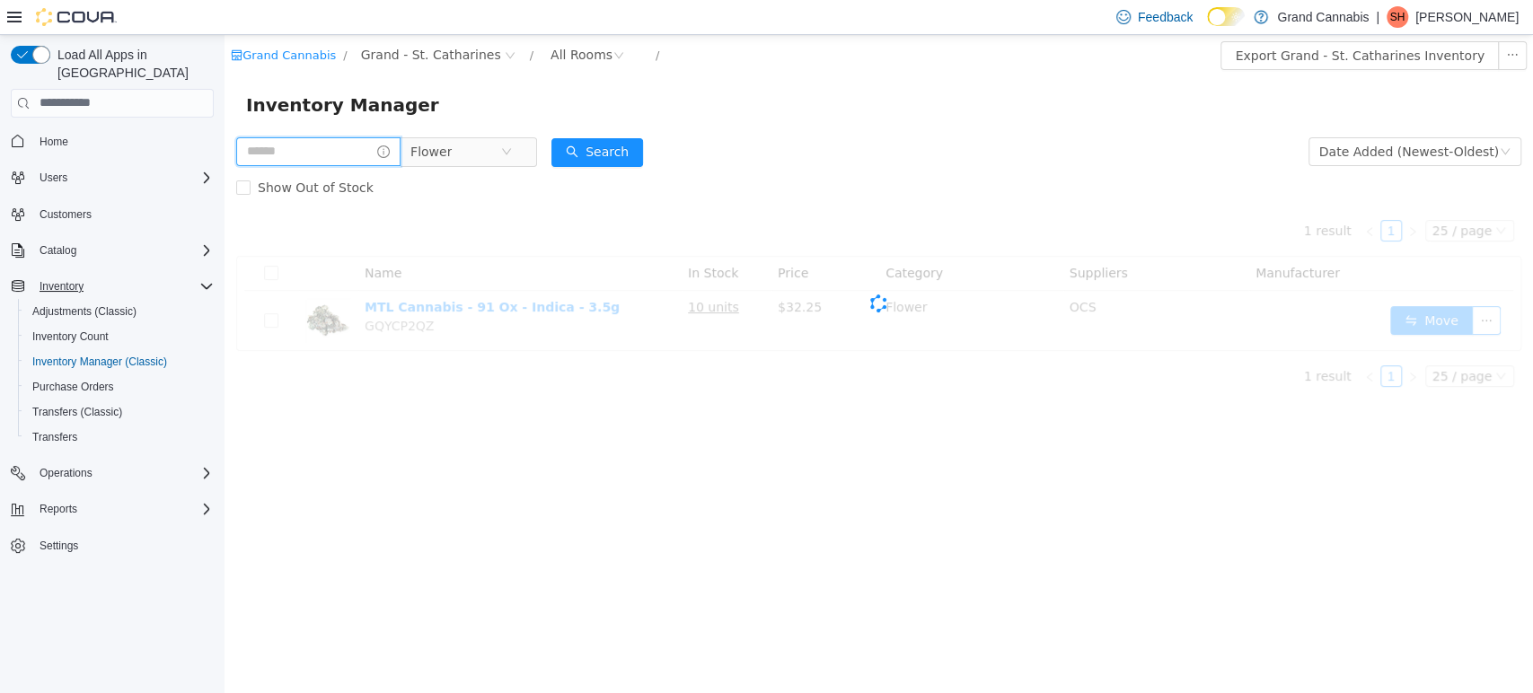
click at [318, 158] on input "text" at bounding box center [318, 151] width 164 height 29
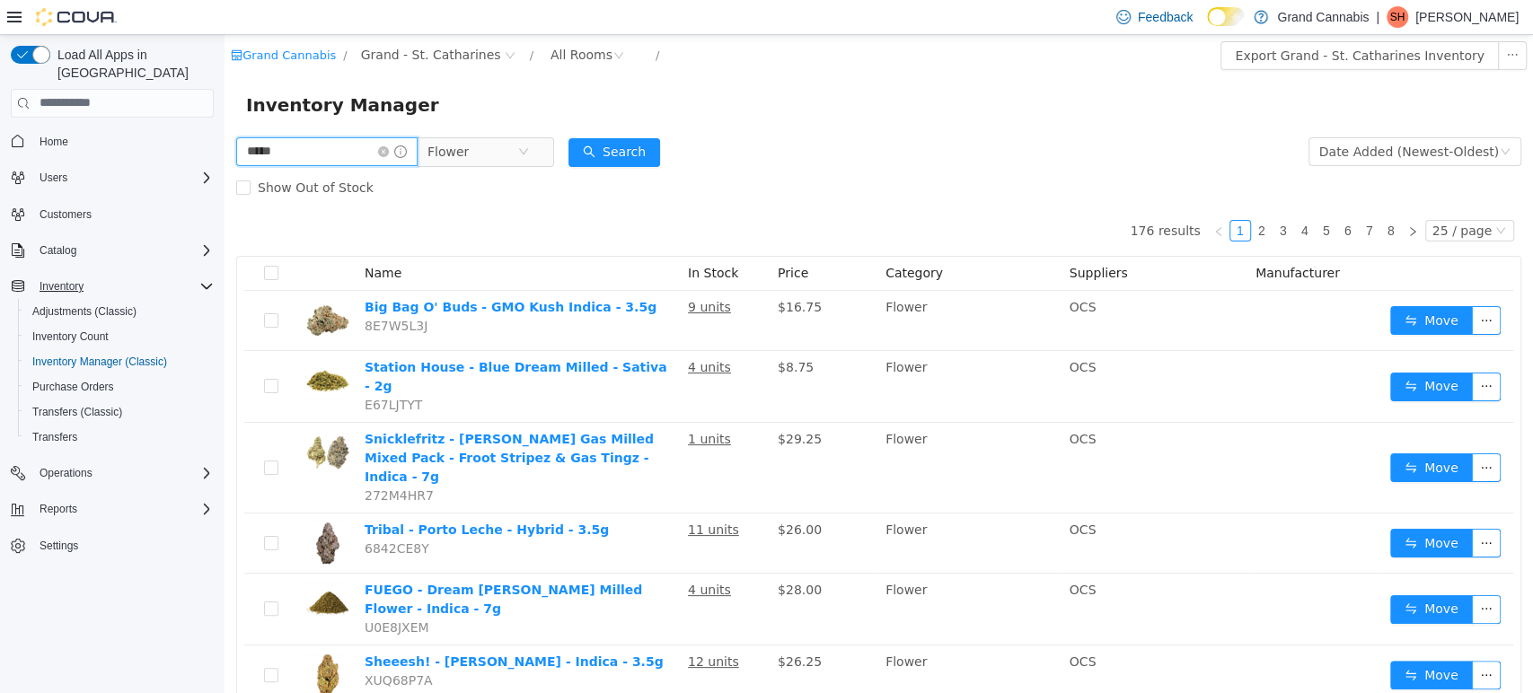
type input "*****"
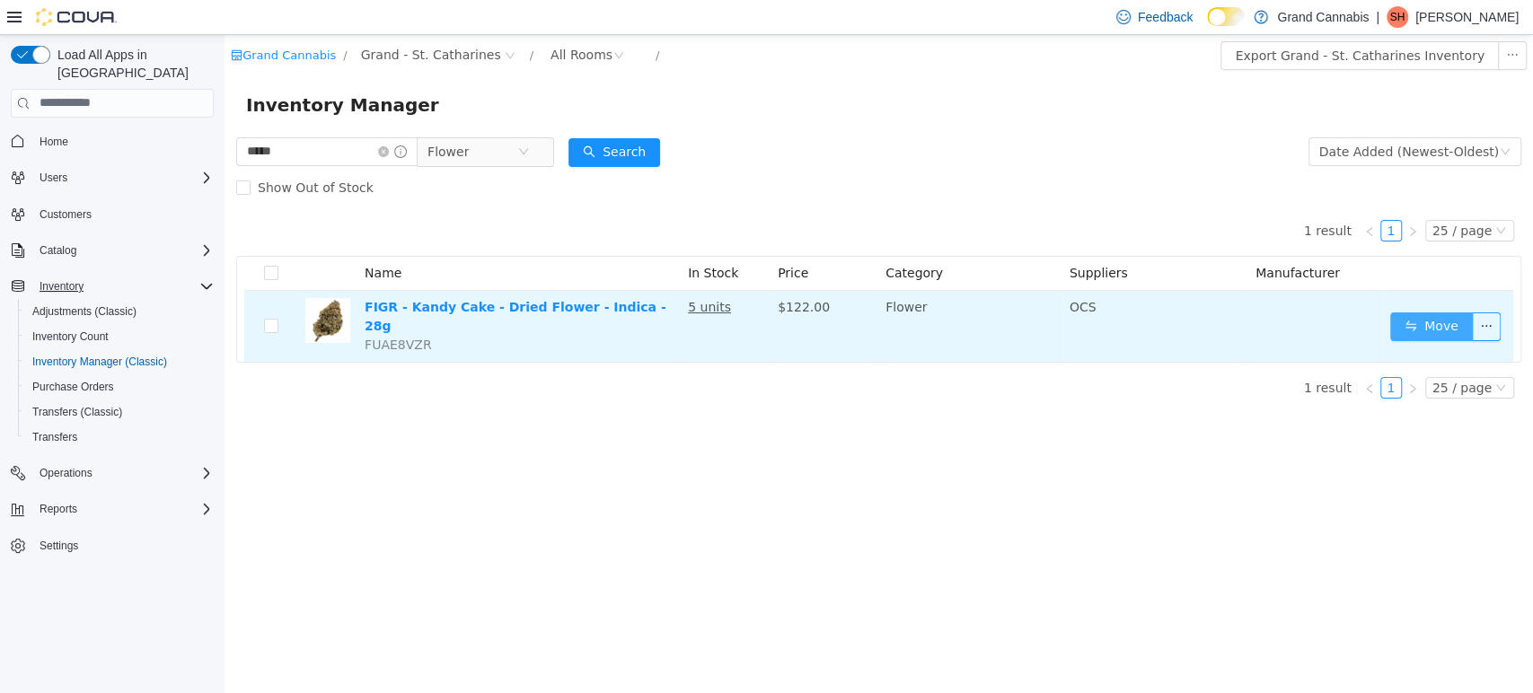
click at [1415, 318] on button "Move" at bounding box center [1431, 326] width 83 height 29
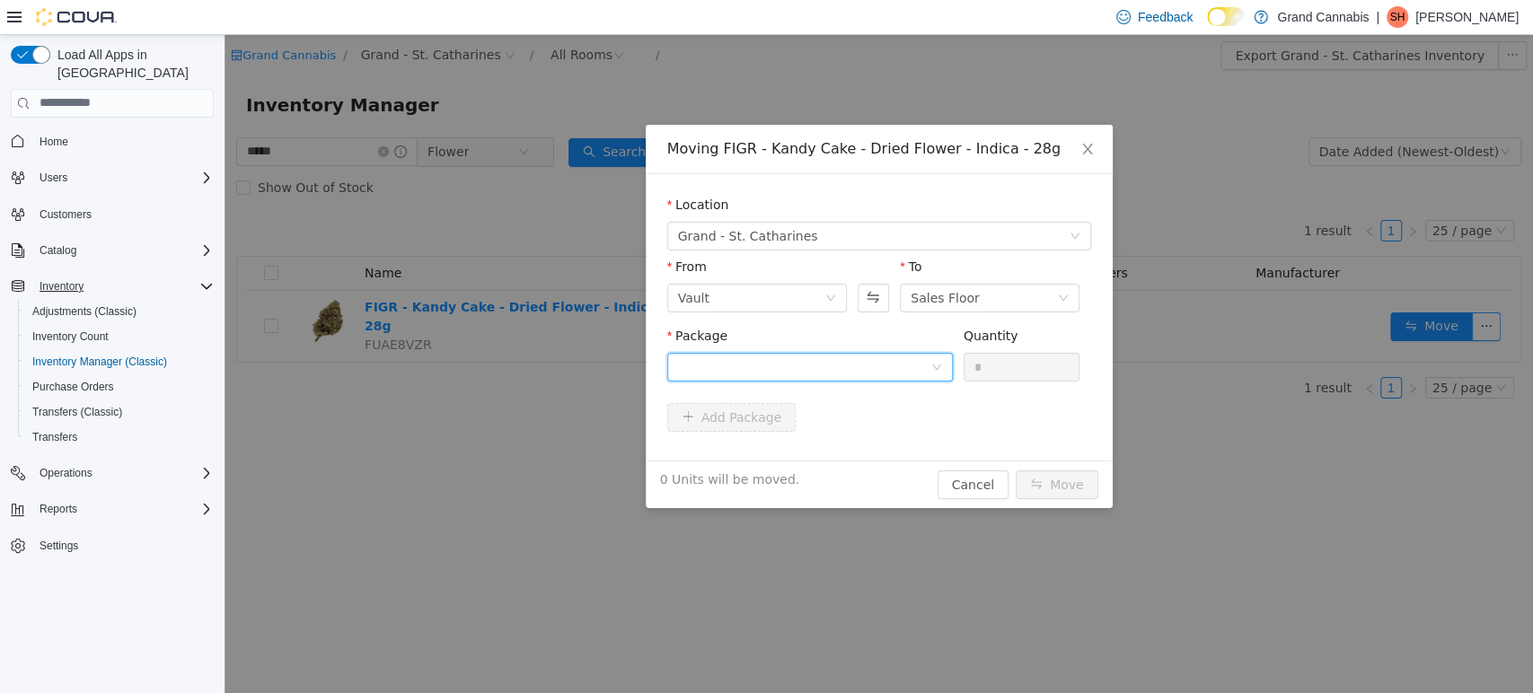
click at [782, 366] on div at bounding box center [804, 366] width 252 height 27
drag, startPoint x: 804, startPoint y: 438, endPoint x: 825, endPoint y: 438, distance: 21.6
click at [806, 438] on li "272250234 Quantity : 4 Units" at bounding box center [809, 441] width 286 height 48
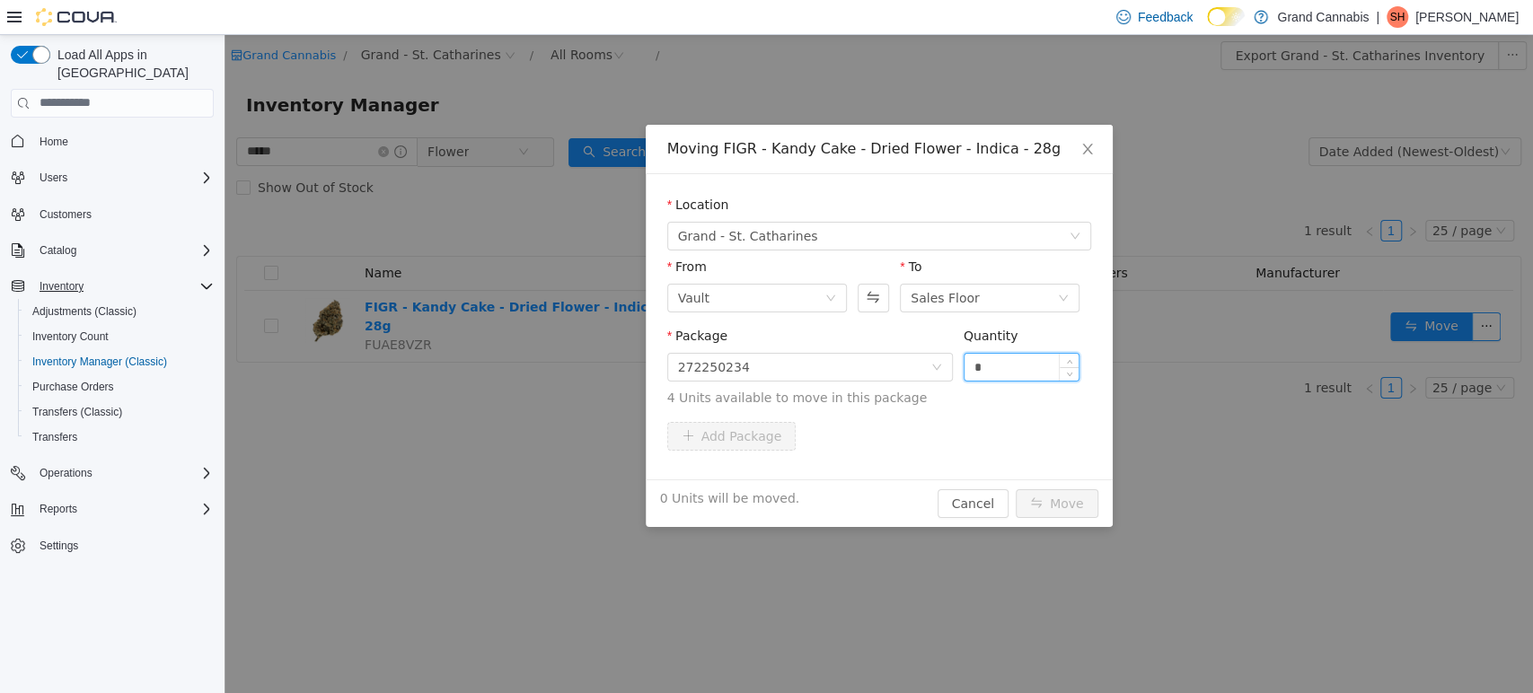
click at [1008, 366] on input "*" at bounding box center [1022, 366] width 115 height 27
type input "**"
click at [1016, 489] on button "Move" at bounding box center [1057, 503] width 83 height 29
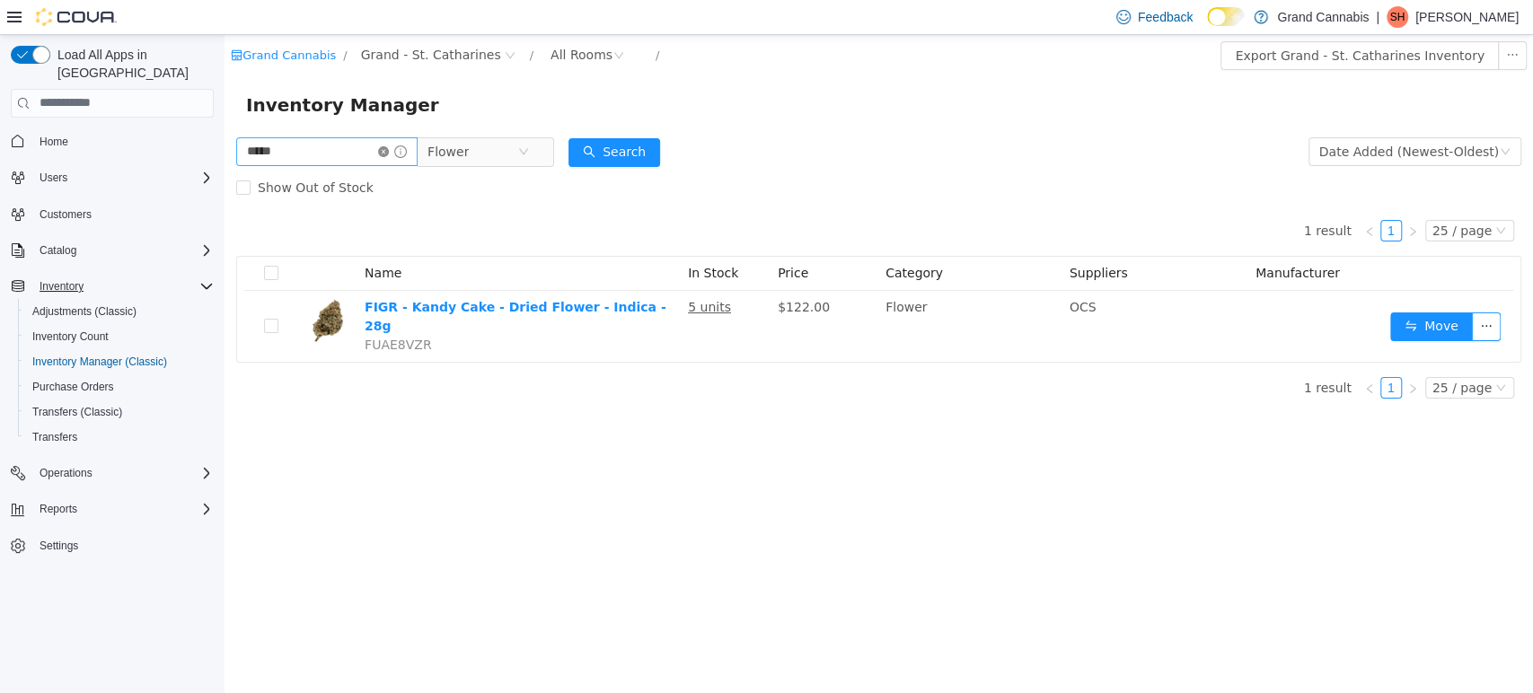
click at [389, 156] on icon "icon: close-circle" at bounding box center [383, 150] width 11 height 11
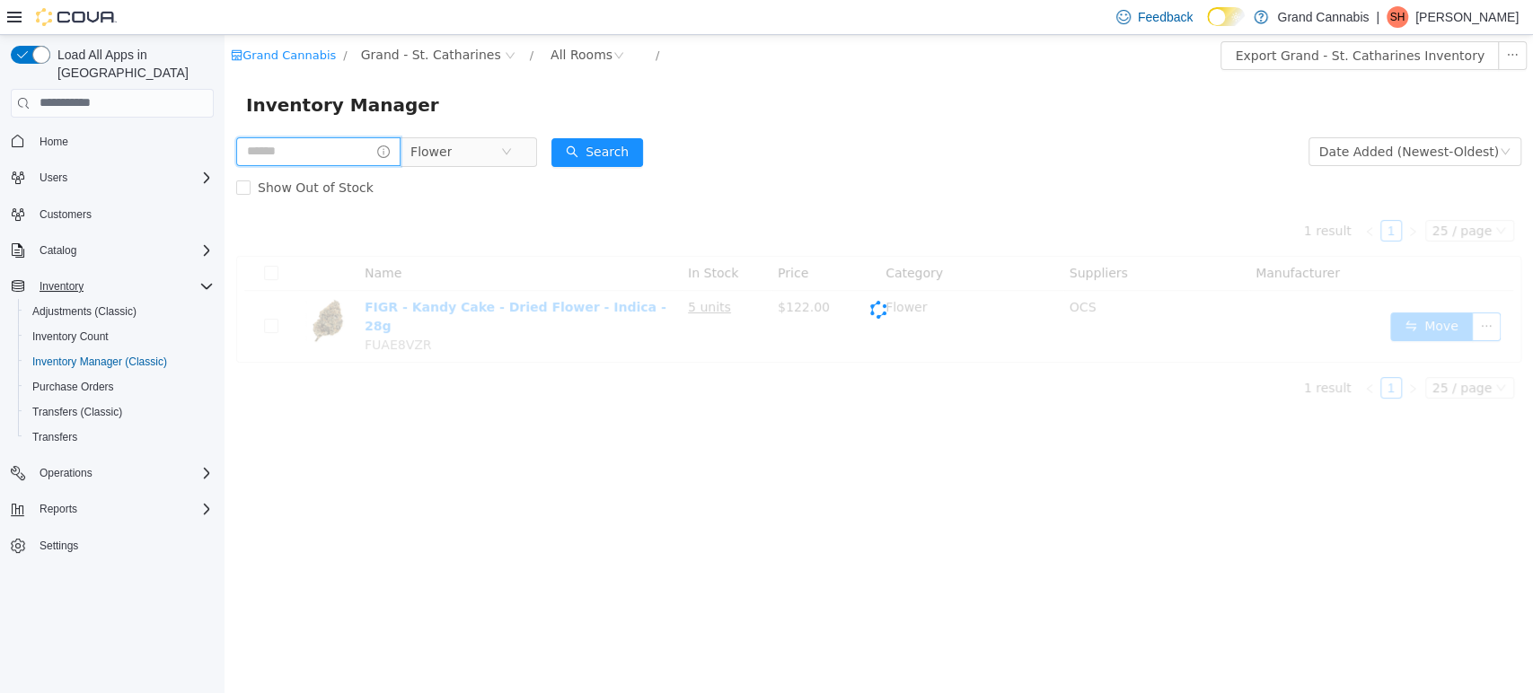
click at [350, 154] on input "text" at bounding box center [318, 151] width 164 height 29
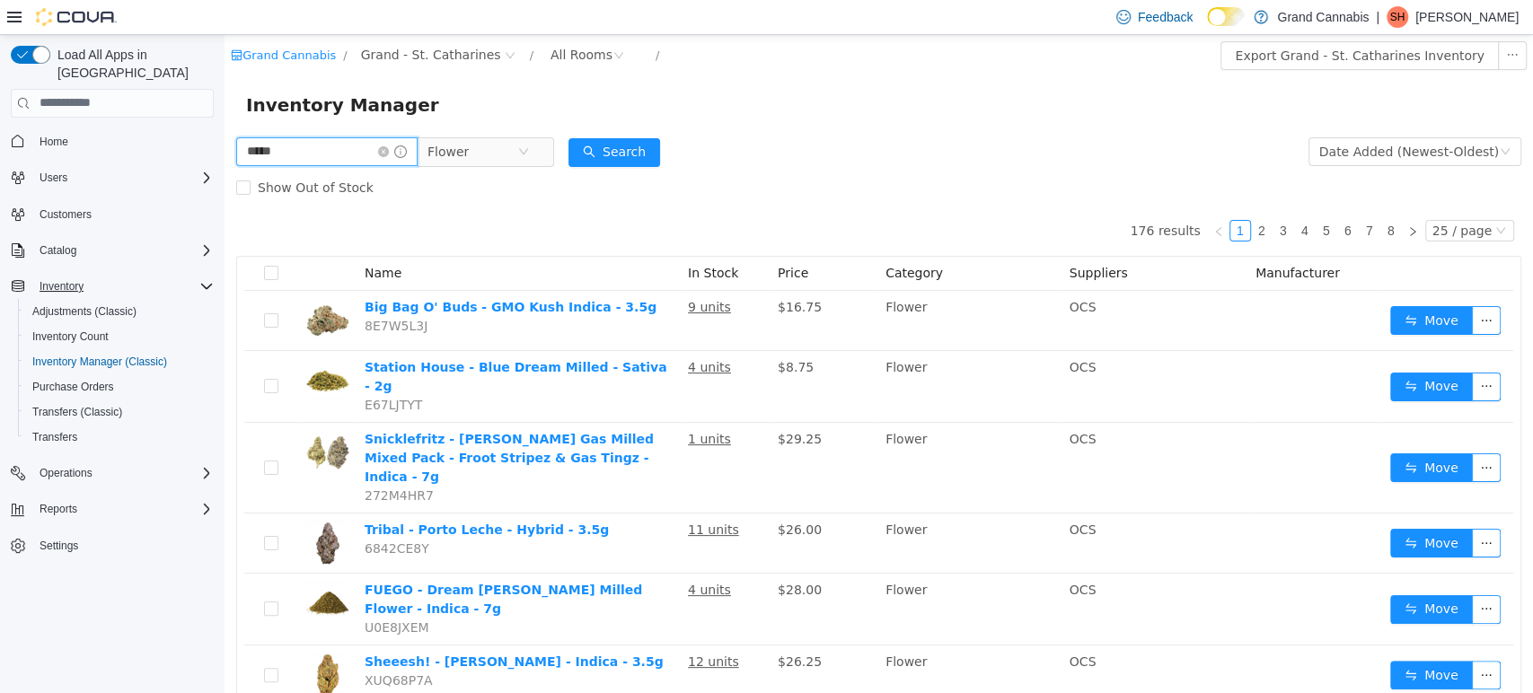
type input "*****"
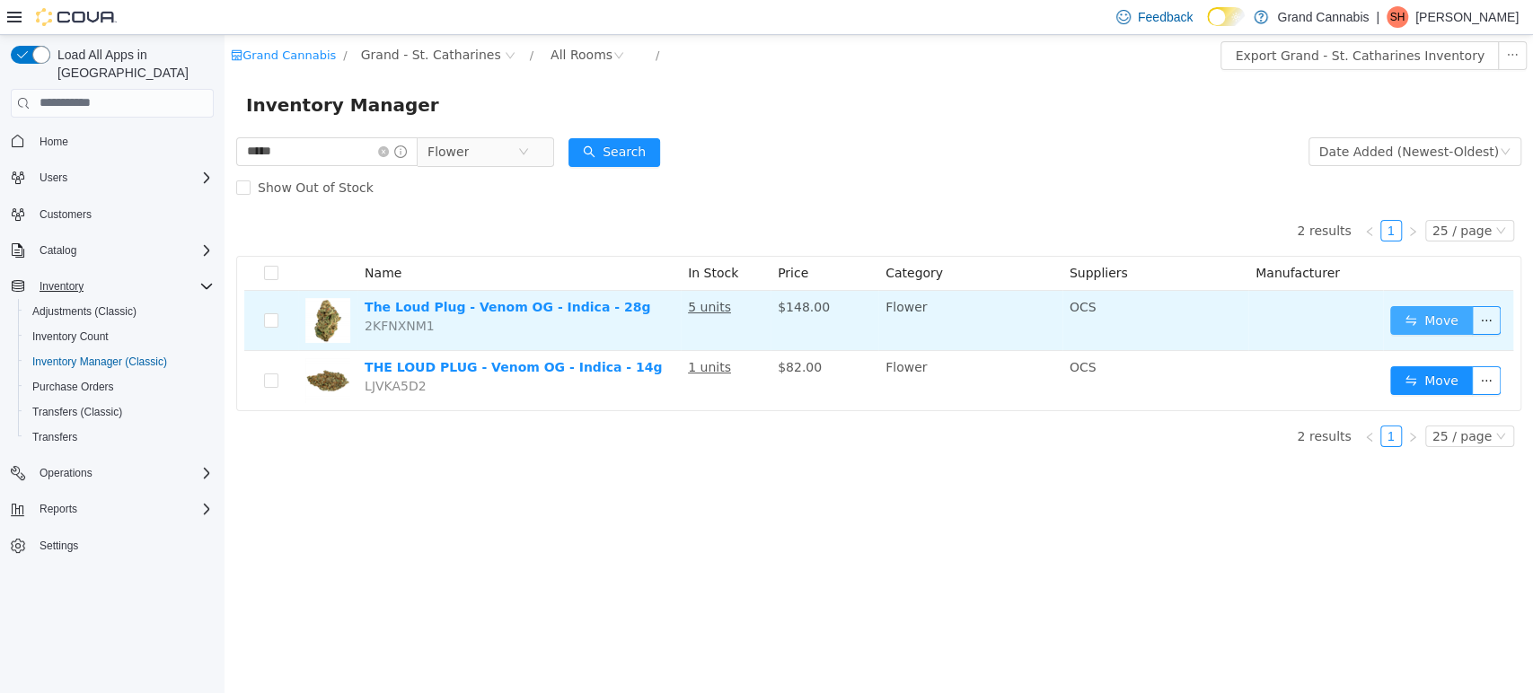
click at [1411, 313] on button "Move" at bounding box center [1431, 319] width 83 height 29
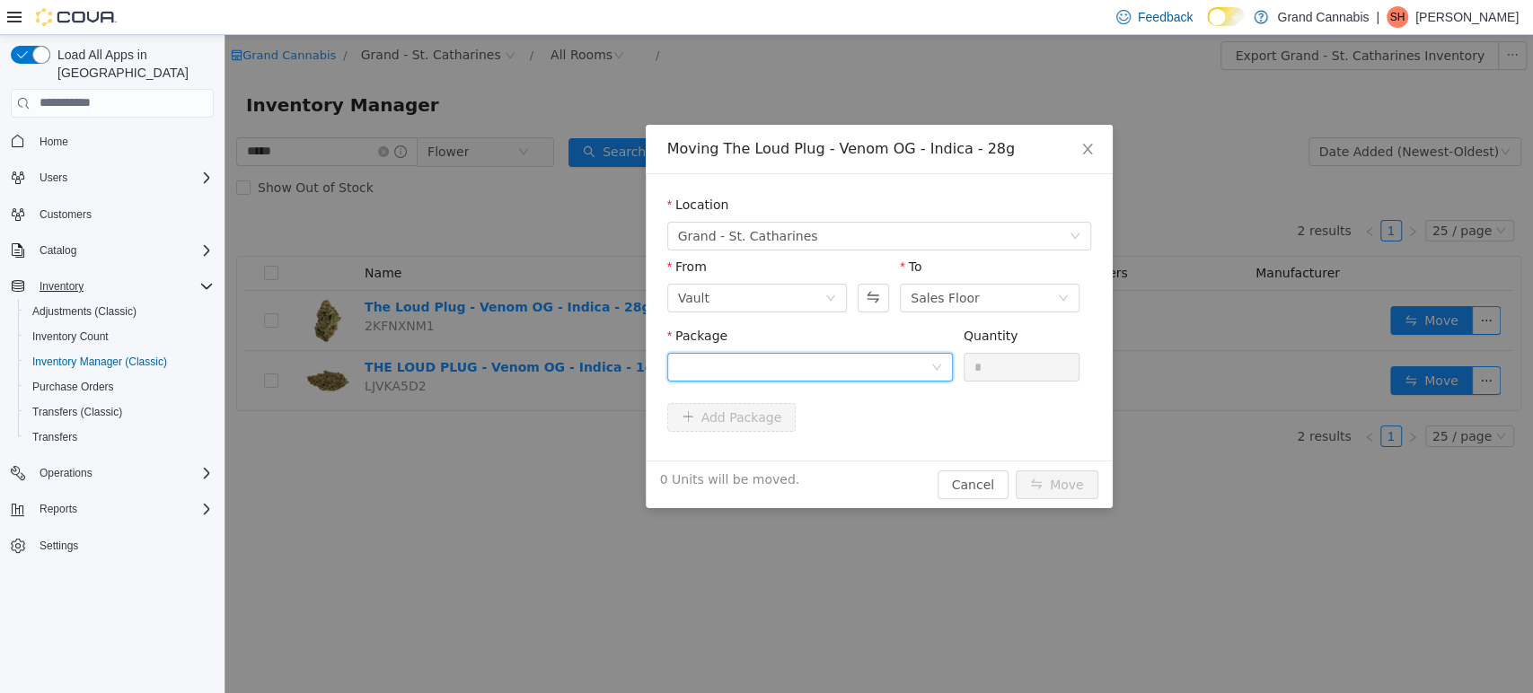
click at [774, 362] on div at bounding box center [804, 366] width 252 height 27
drag, startPoint x: 790, startPoint y: 417, endPoint x: 811, endPoint y: 415, distance: 20.7
click at [790, 417] on li "25193VN01 Quantity : 4 Units" at bounding box center [809, 441] width 286 height 48
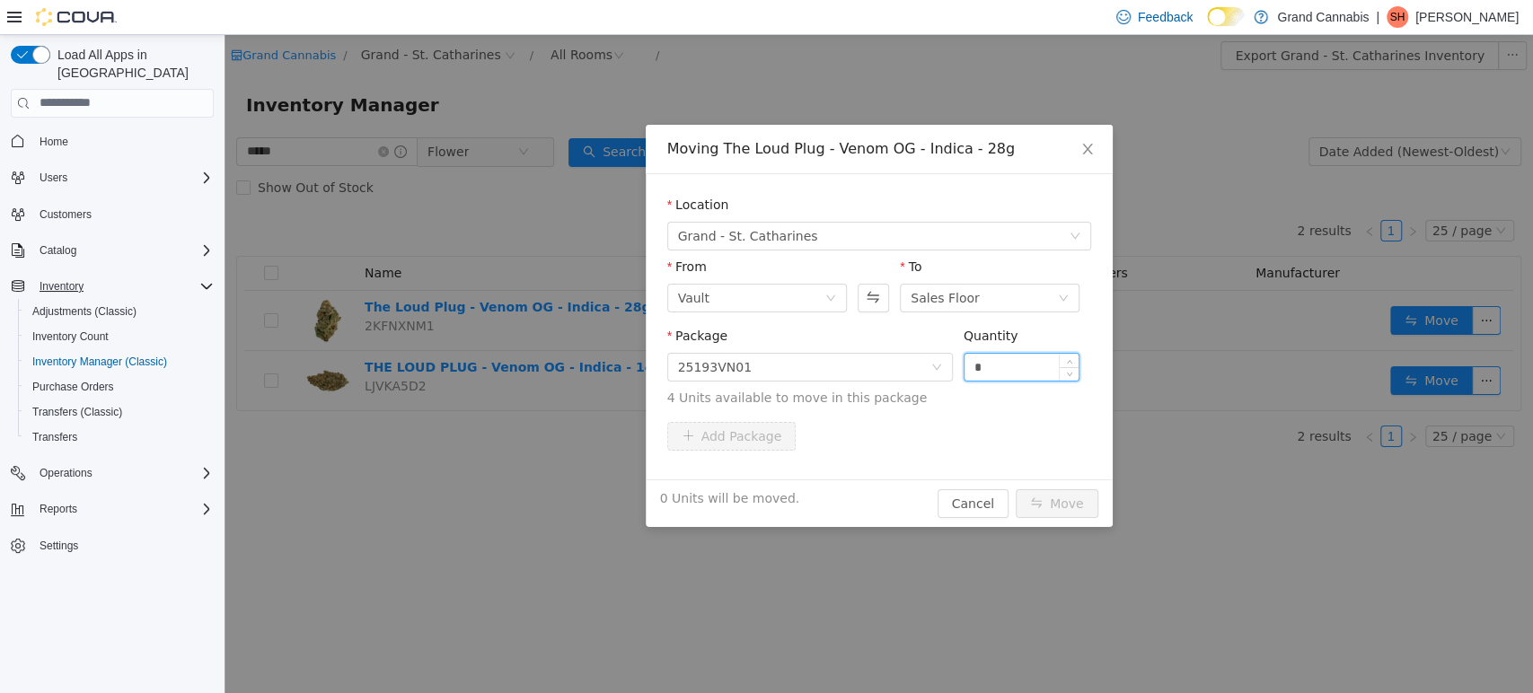
click at [1028, 377] on input "*" at bounding box center [1022, 366] width 115 height 27
type input "**"
click at [1016, 489] on button "Move" at bounding box center [1057, 503] width 83 height 29
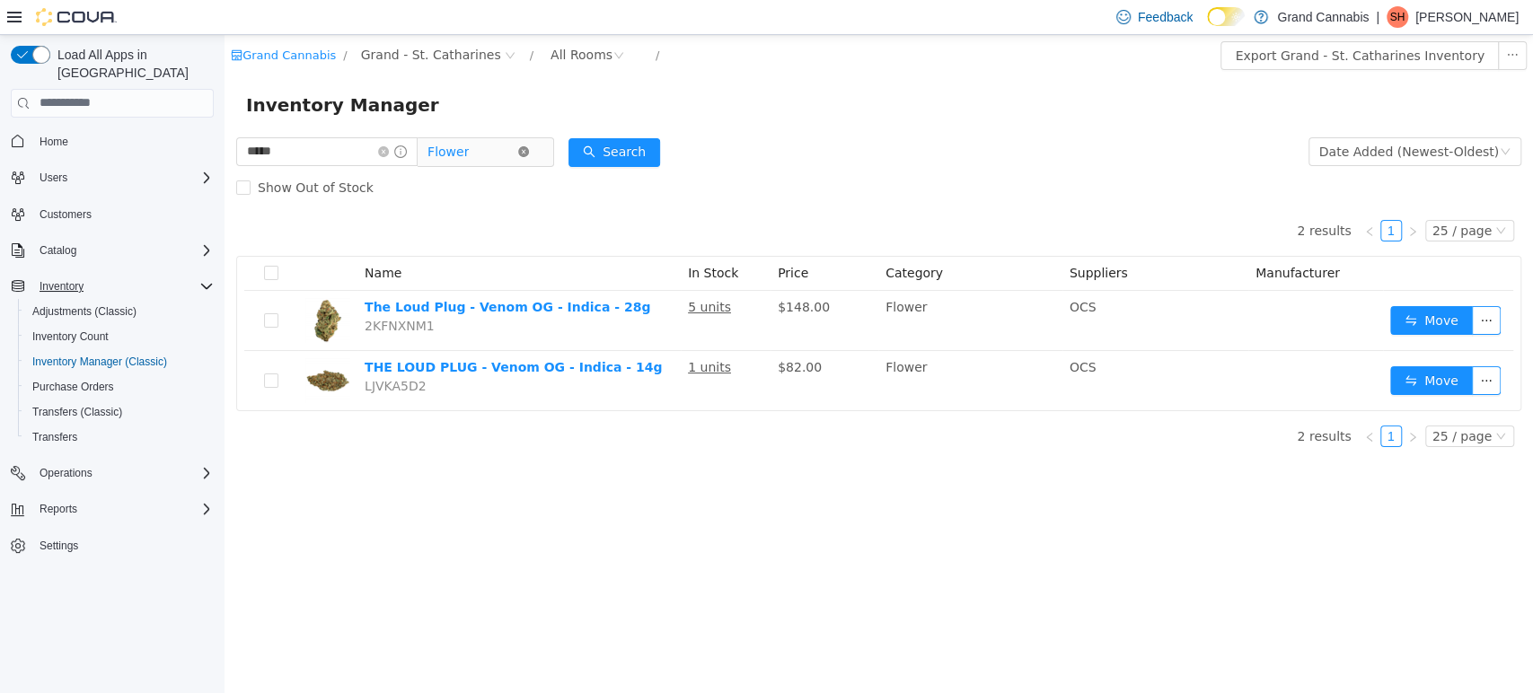
click at [529, 148] on icon "icon: close-circle" at bounding box center [523, 150] width 11 height 11
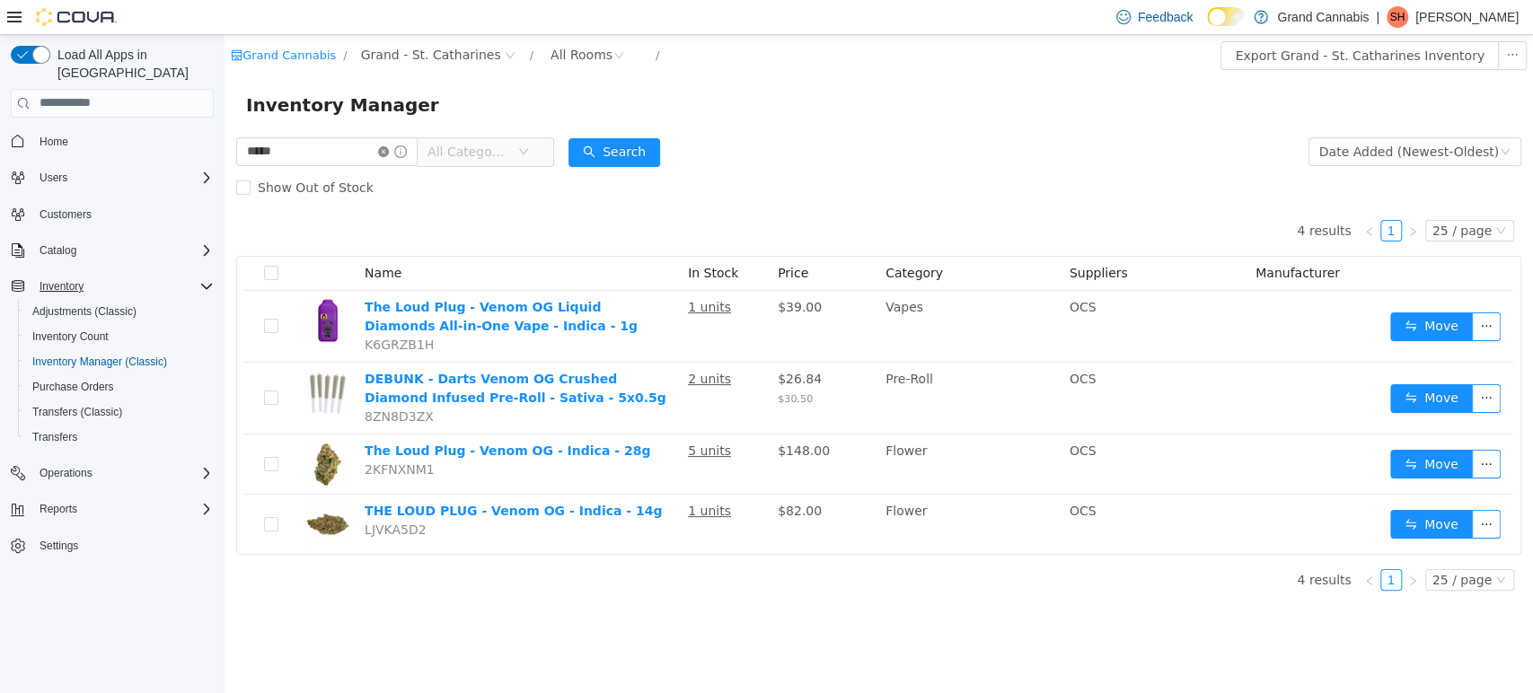
click at [389, 151] on icon "icon: close-circle" at bounding box center [383, 150] width 11 height 11
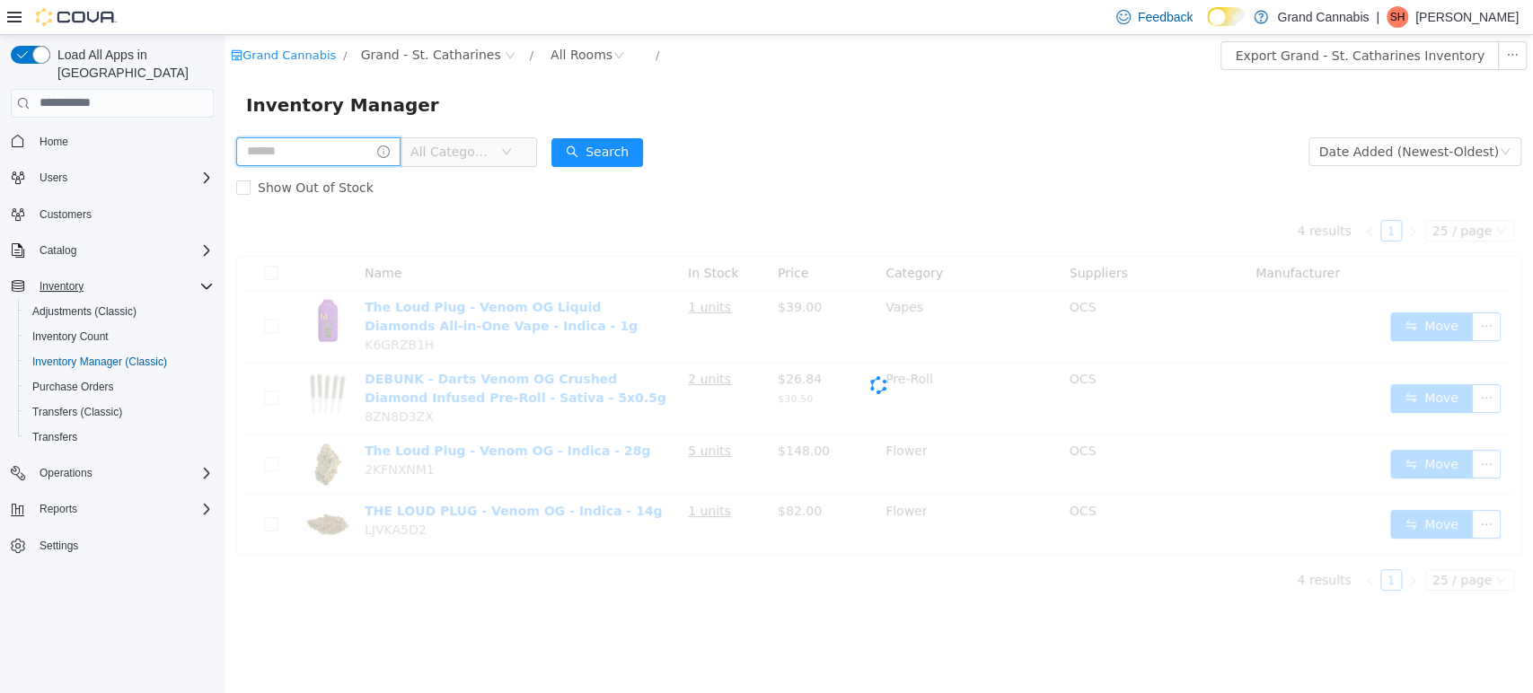
click at [373, 152] on input "text" at bounding box center [318, 151] width 164 height 29
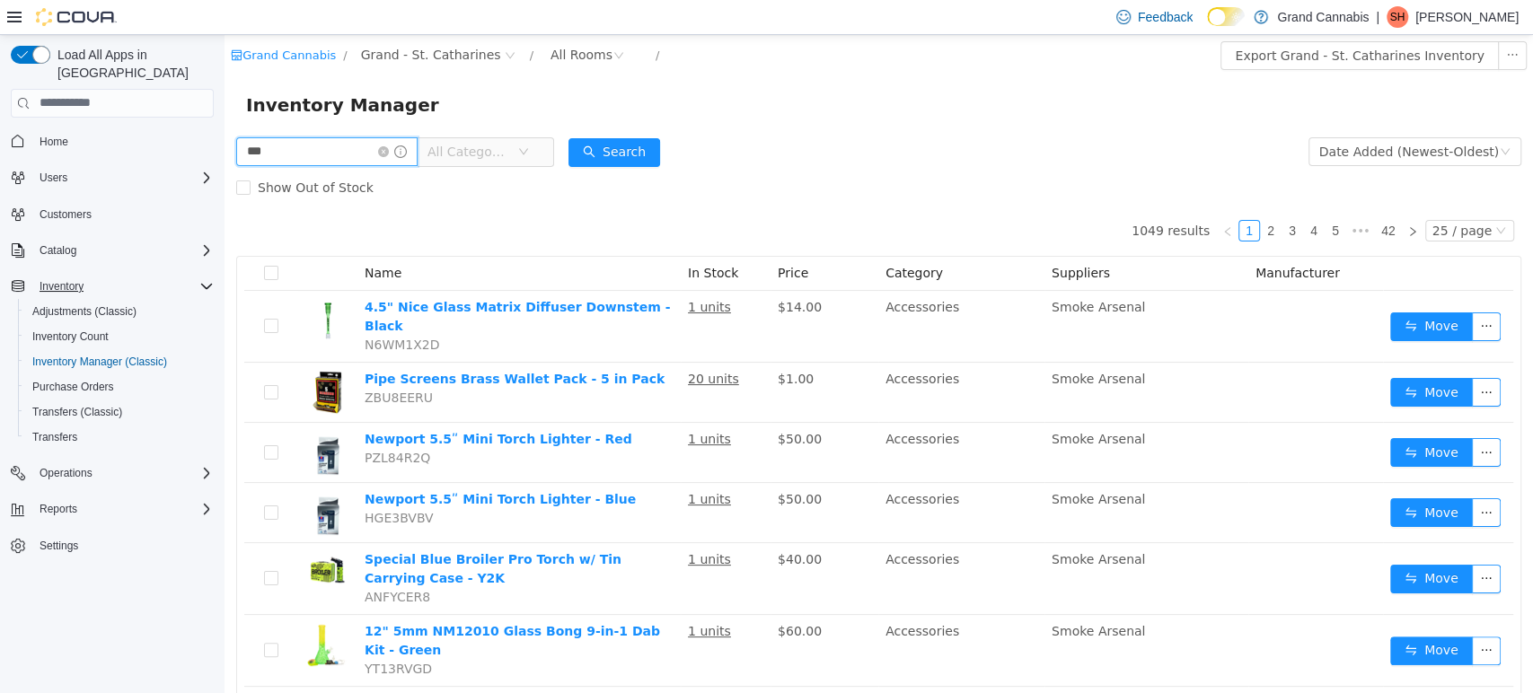
type input "***"
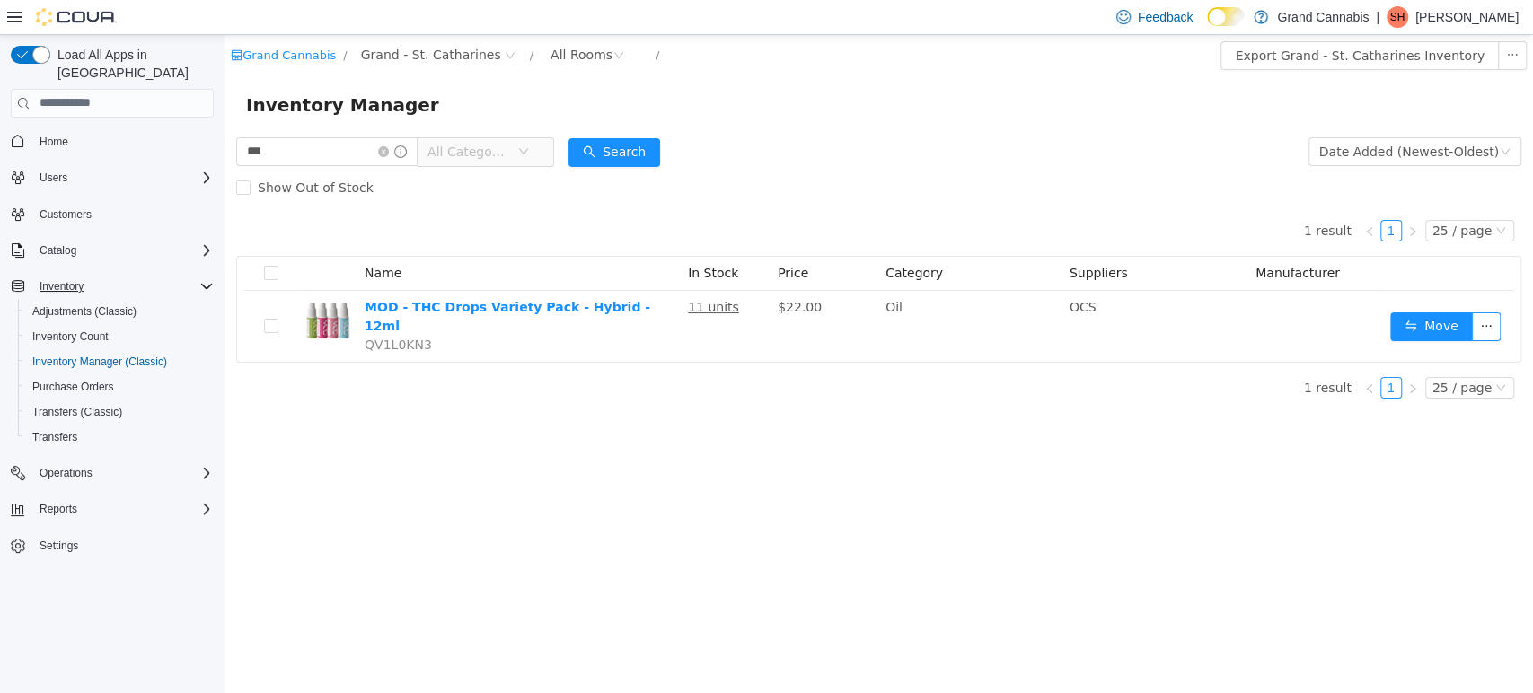
click at [783, 216] on div "1 result 1 25 / page Name In Stock Price Category Suppliers Manufacturer MOD - …" at bounding box center [878, 283] width 1285 height 157
